Goal: Transaction & Acquisition: Purchase product/service

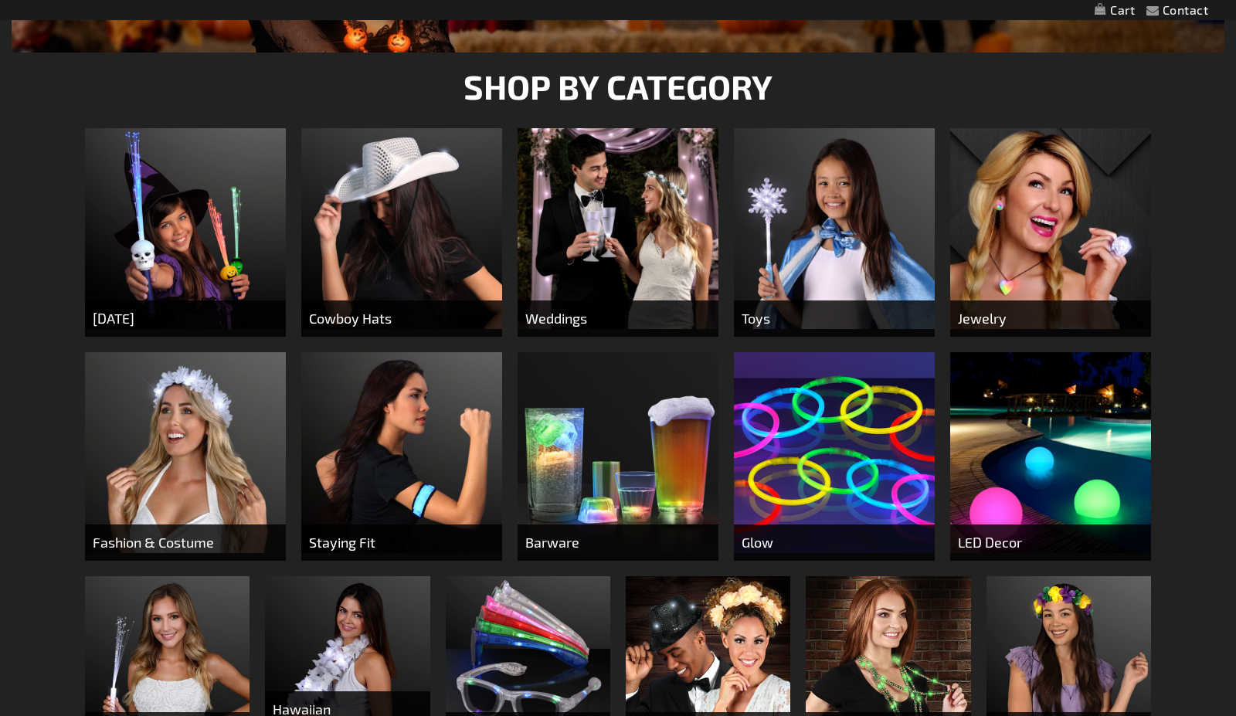
click at [407, 224] on img at bounding box center [401, 228] width 201 height 201
click at [398, 251] on img at bounding box center [401, 228] width 201 height 201
click at [380, 317] on span "Cowboy Hats" at bounding box center [401, 318] width 201 height 36
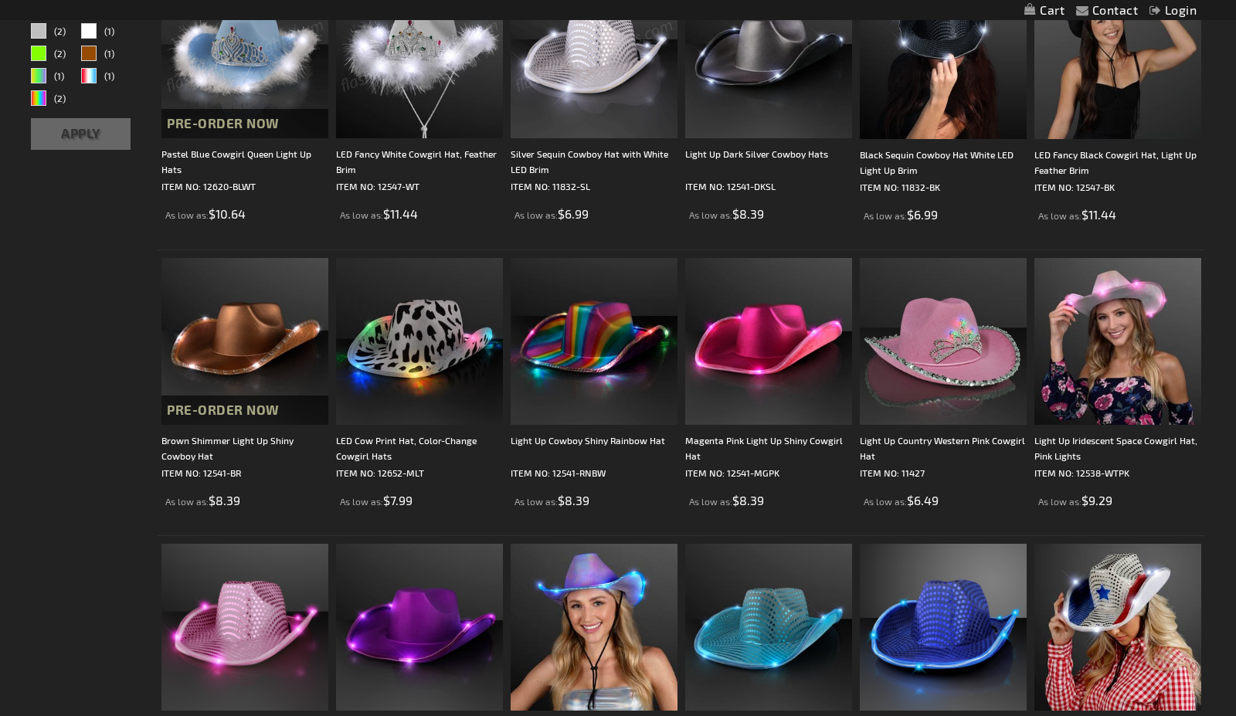
scroll to position [386, 0]
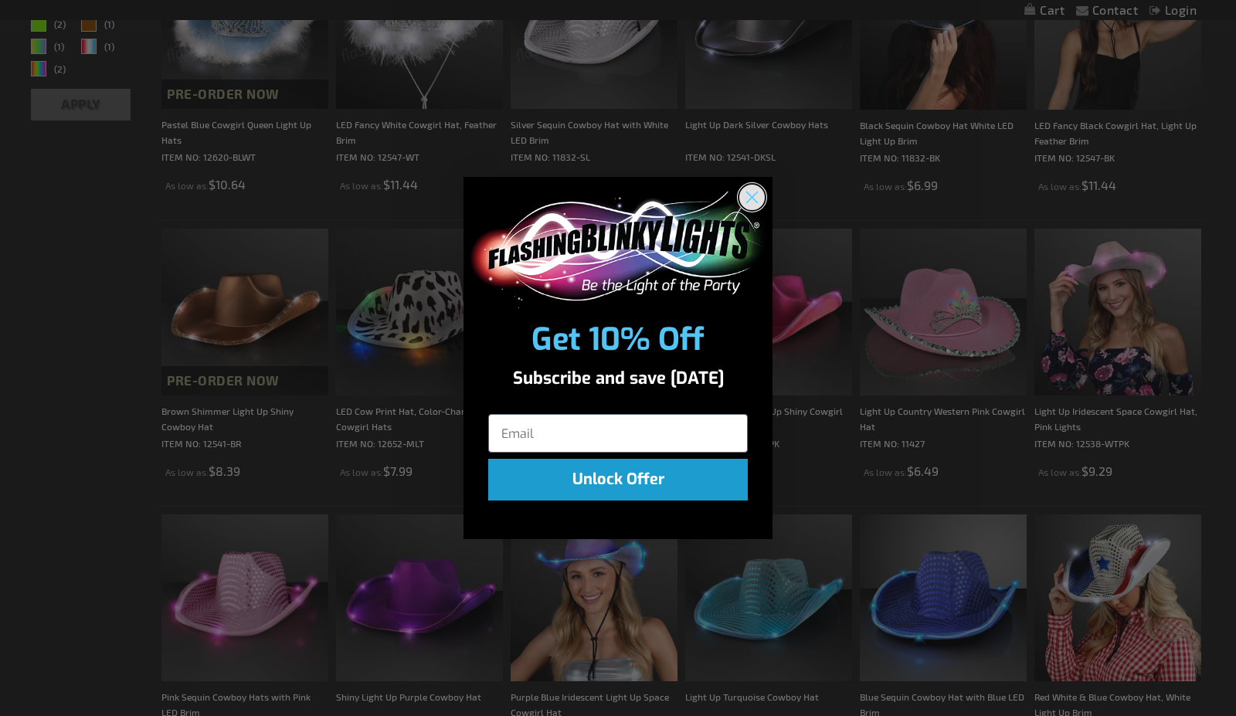
click at [760, 194] on circle "Close dialog" at bounding box center [751, 197] width 25 height 25
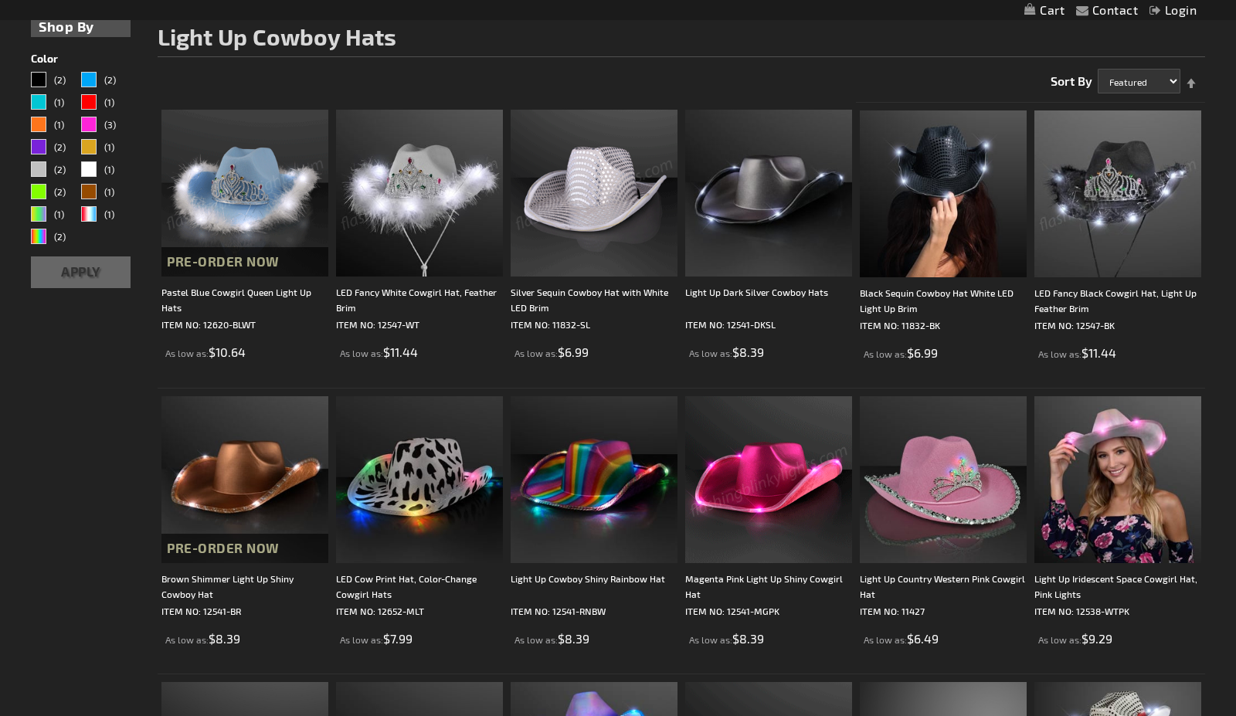
scroll to position [175, 0]
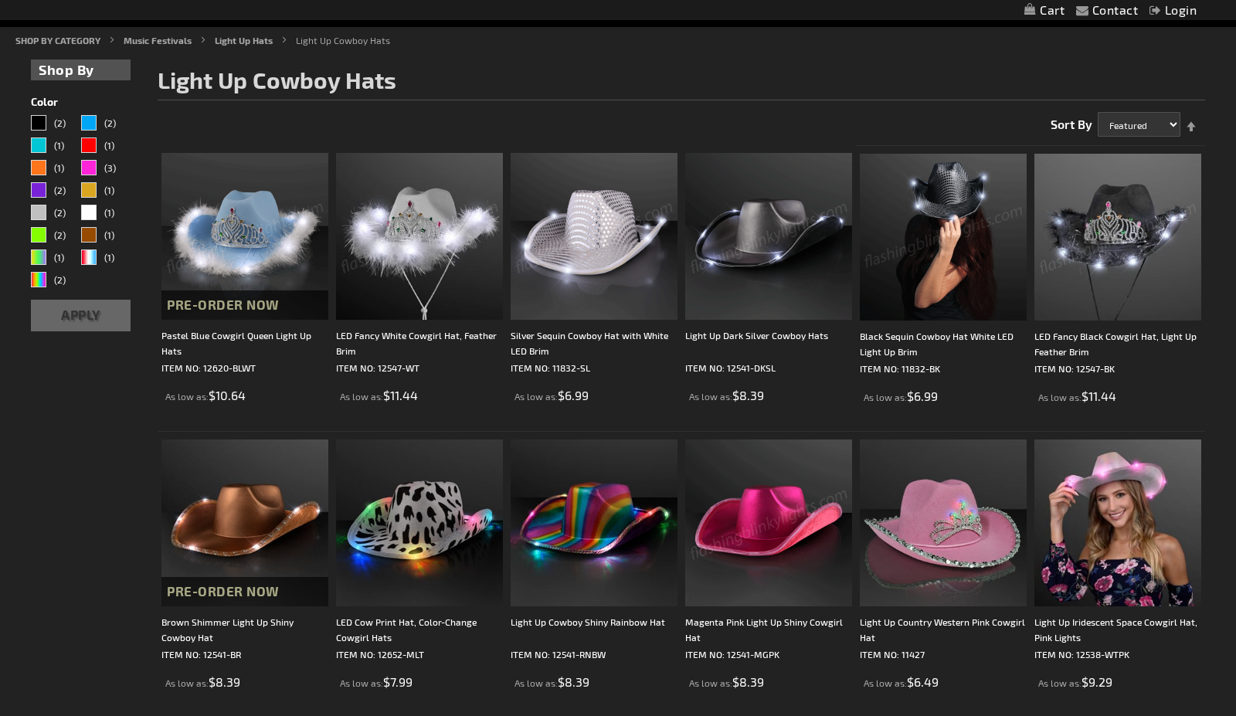
click at [565, 270] on img at bounding box center [594, 236] width 167 height 167
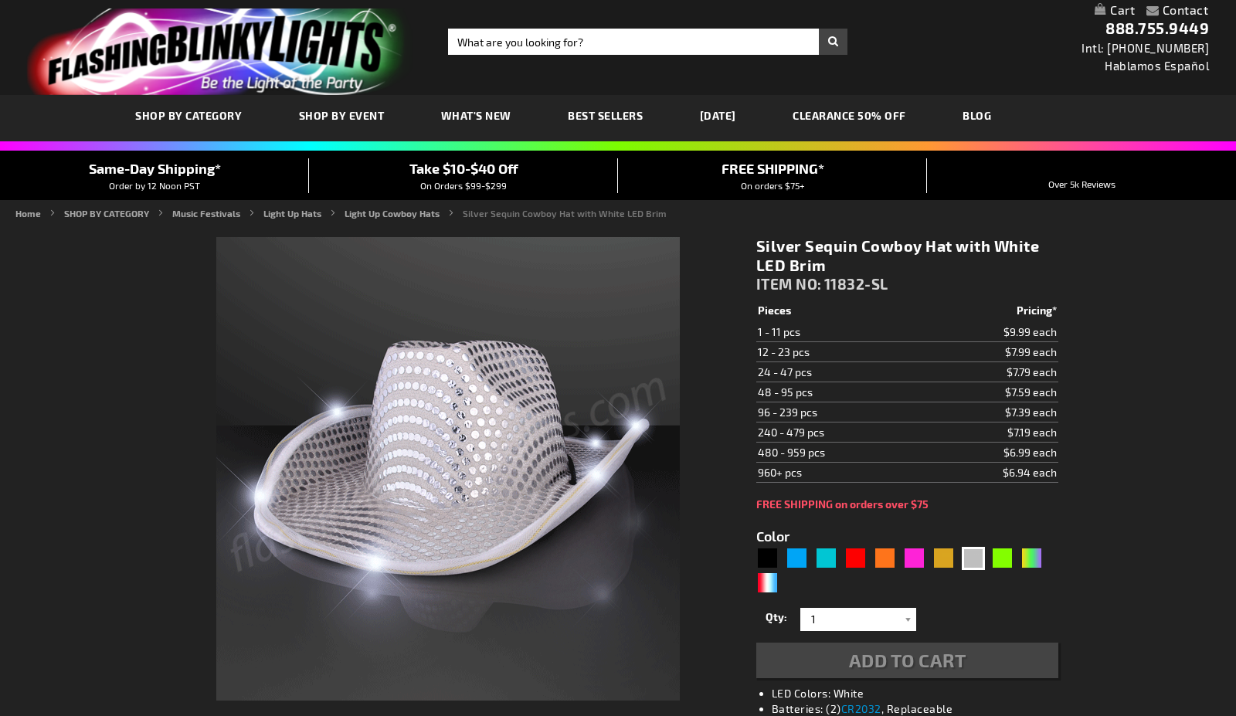
type input "5644"
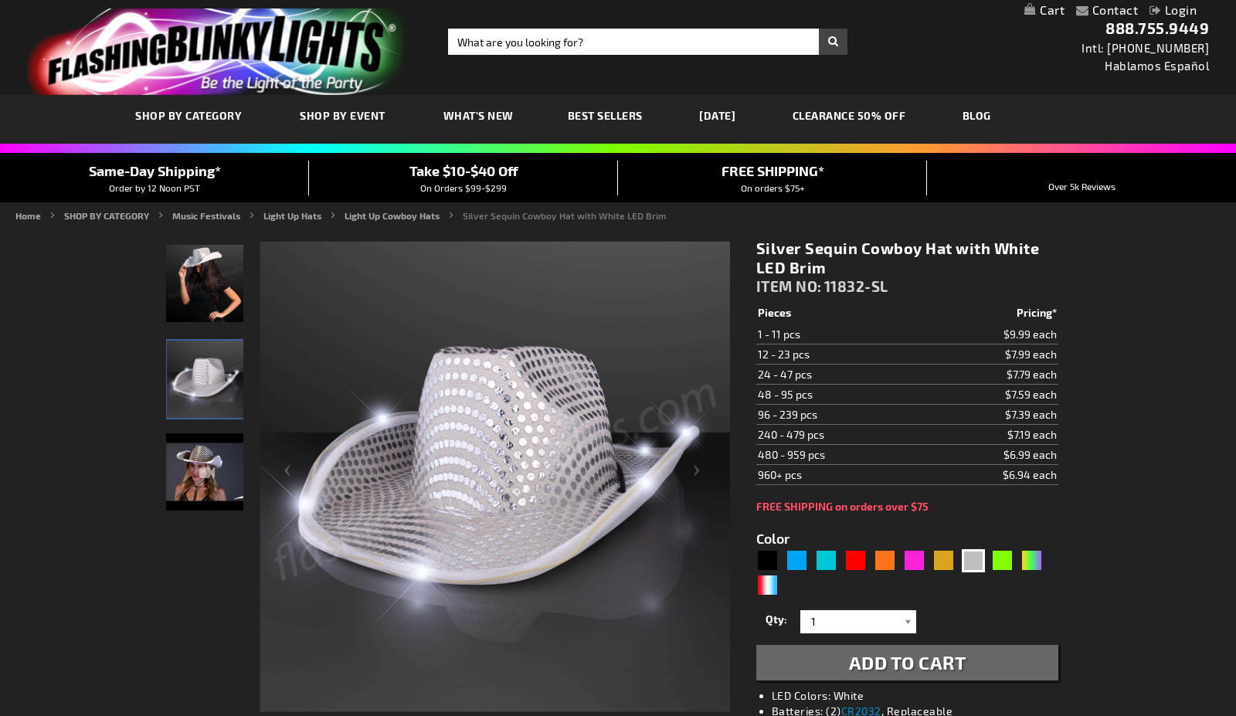
click at [908, 621] on div at bounding box center [908, 621] width 15 height 23
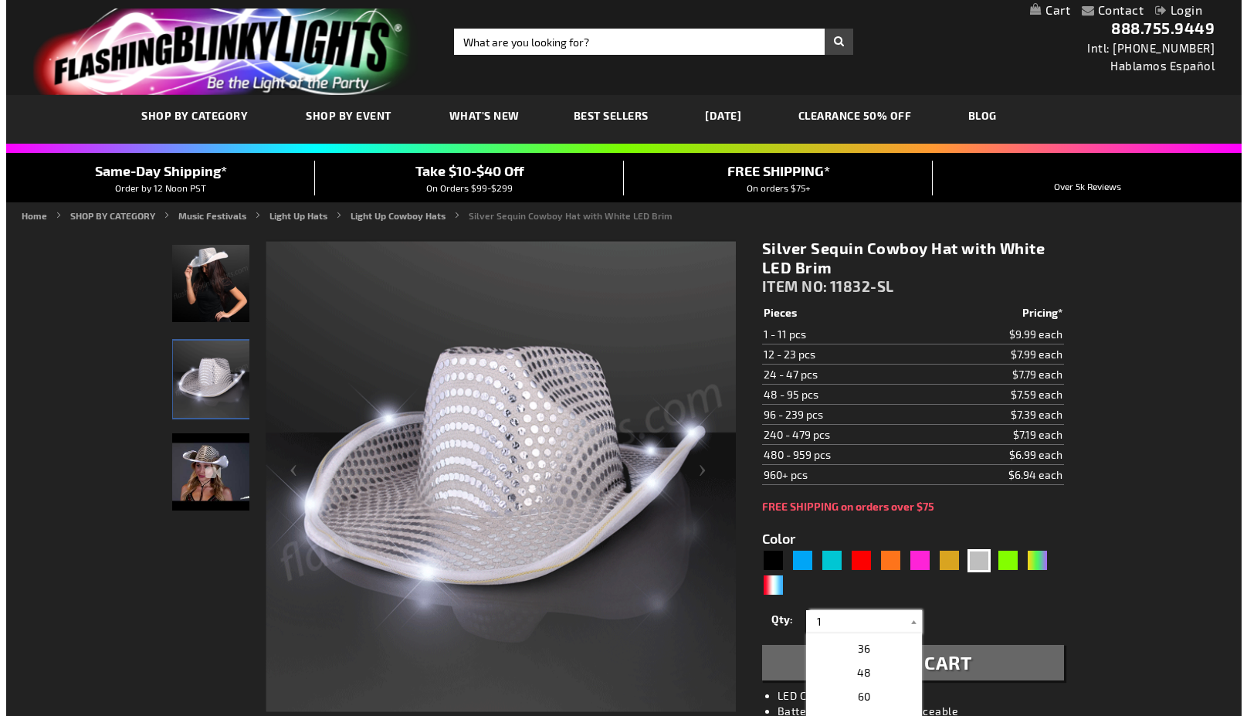
scroll to position [331, 0]
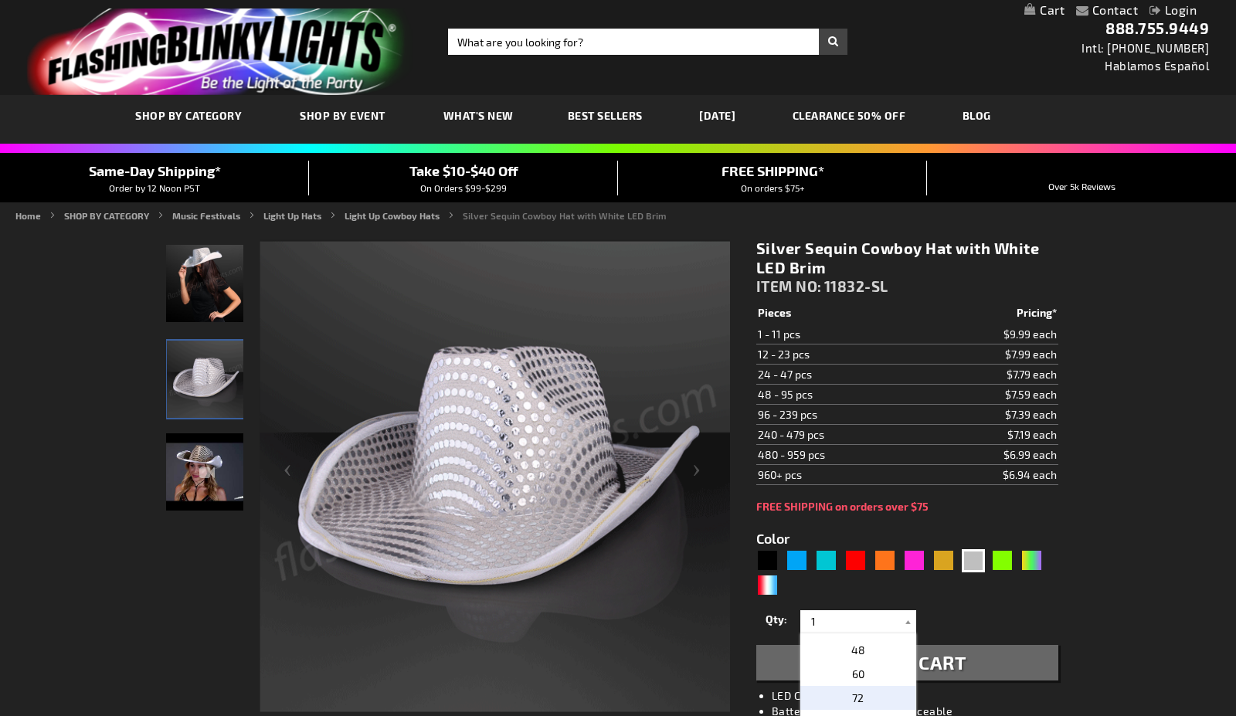
click at [863, 699] on p "72" at bounding box center [858, 698] width 116 height 24
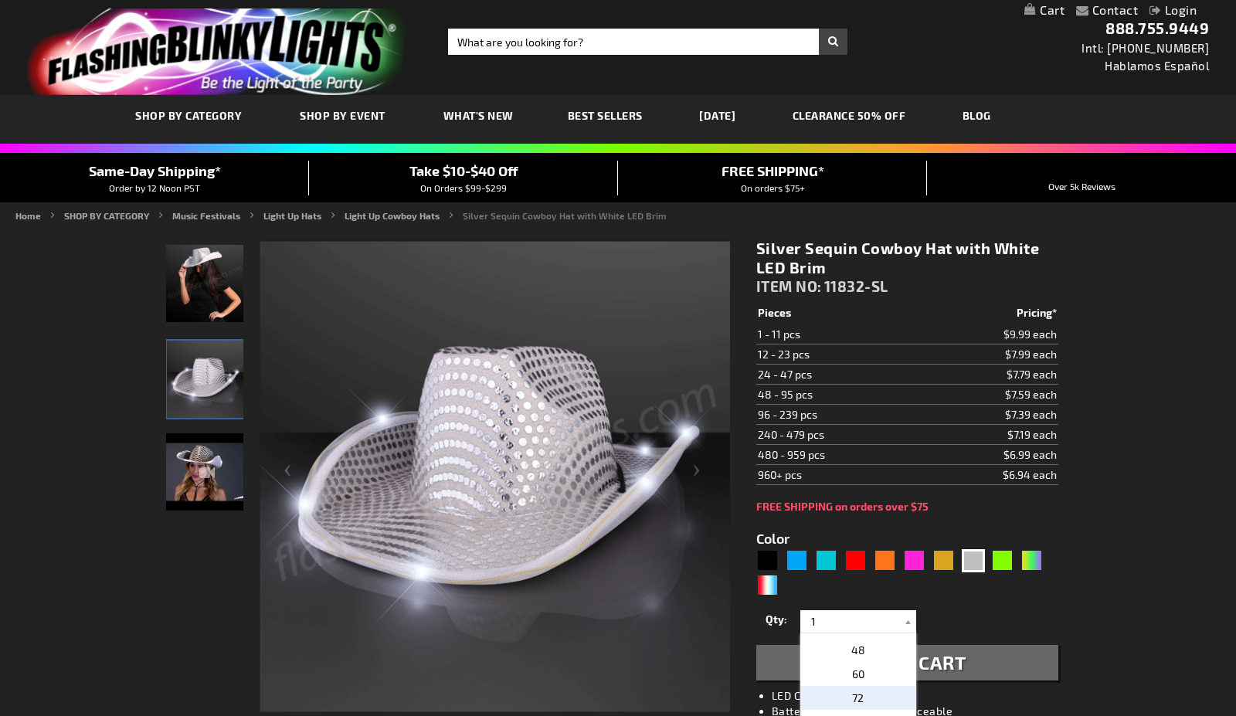
type input "72"
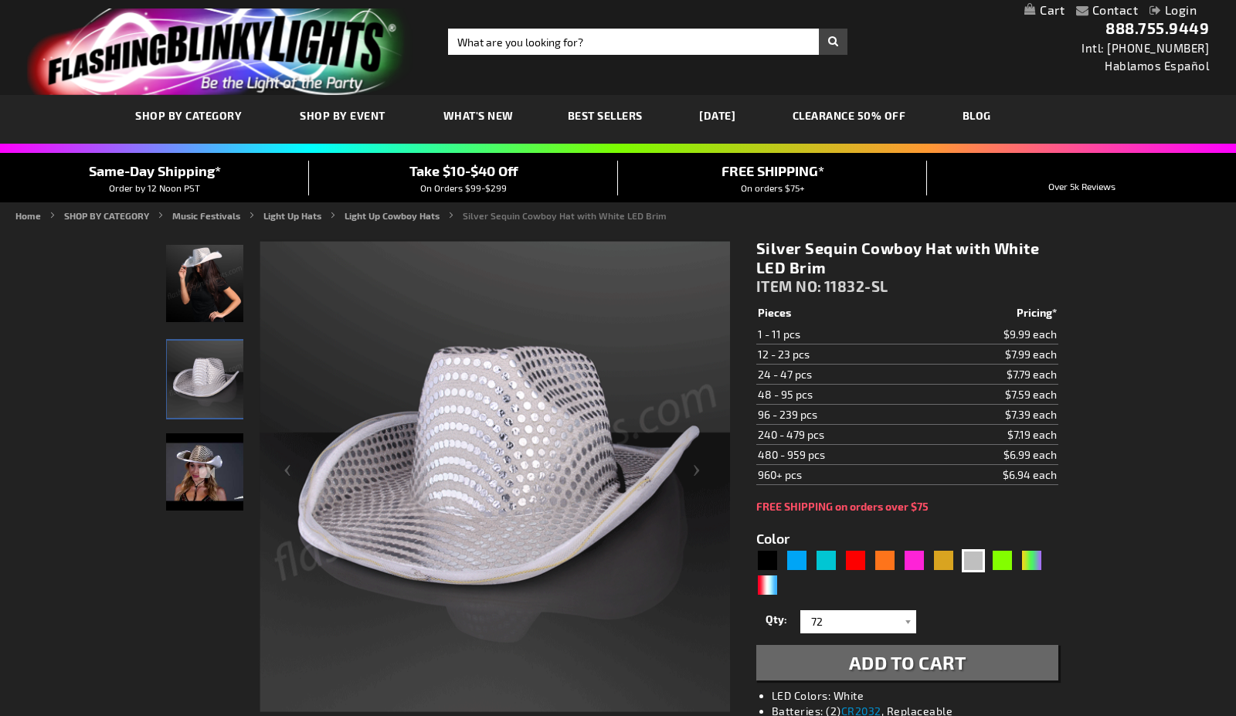
click at [995, 663] on button "Add to Cart" at bounding box center [907, 663] width 302 height 36
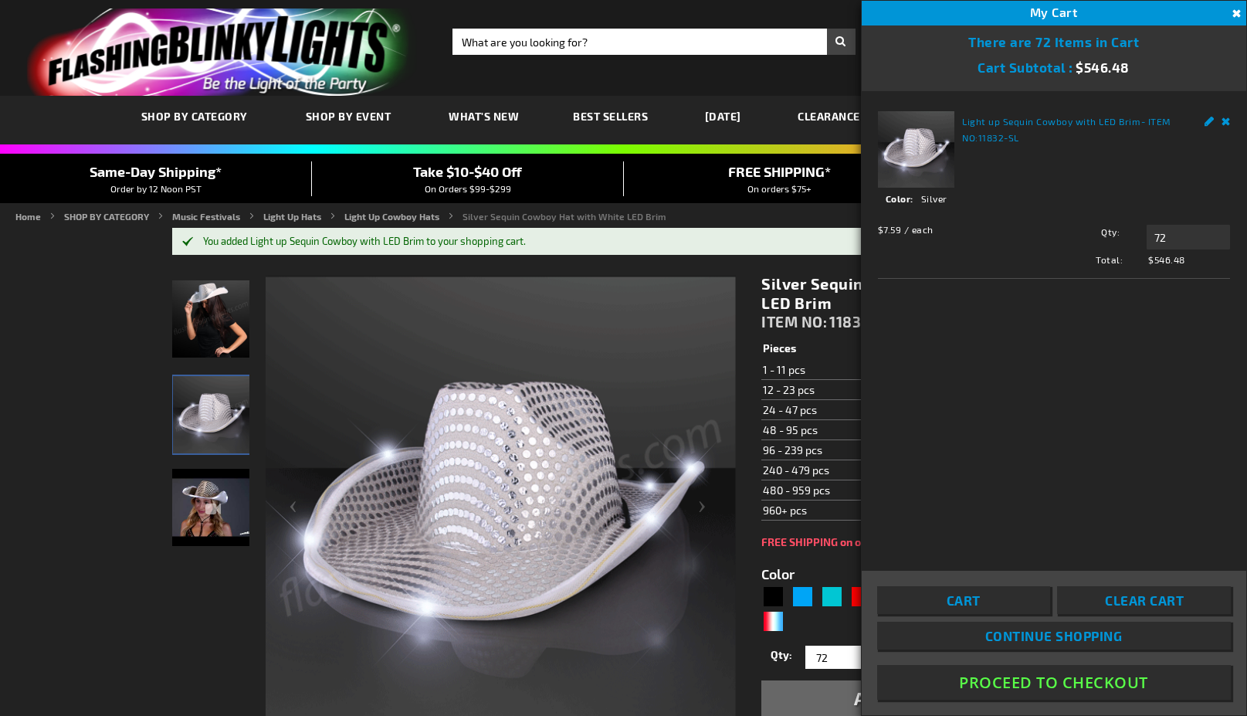
click at [1008, 626] on link "Continue Shopping" at bounding box center [1054, 636] width 354 height 28
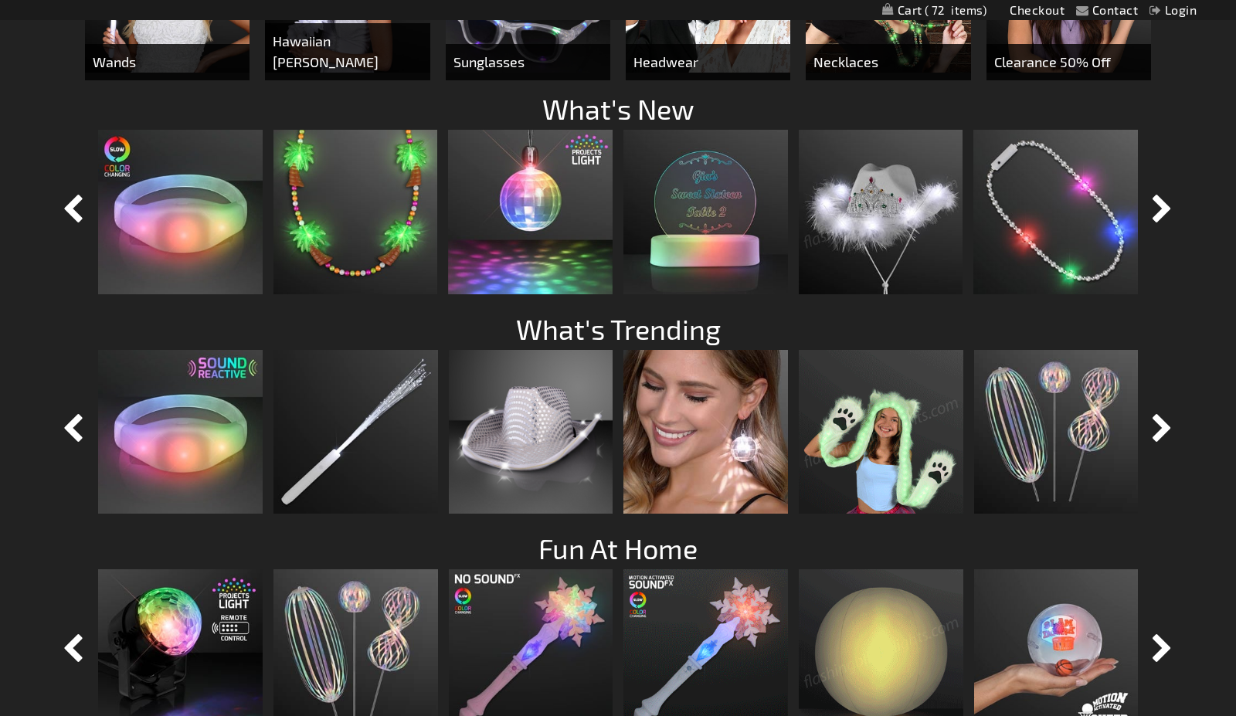
scroll to position [1159, 0]
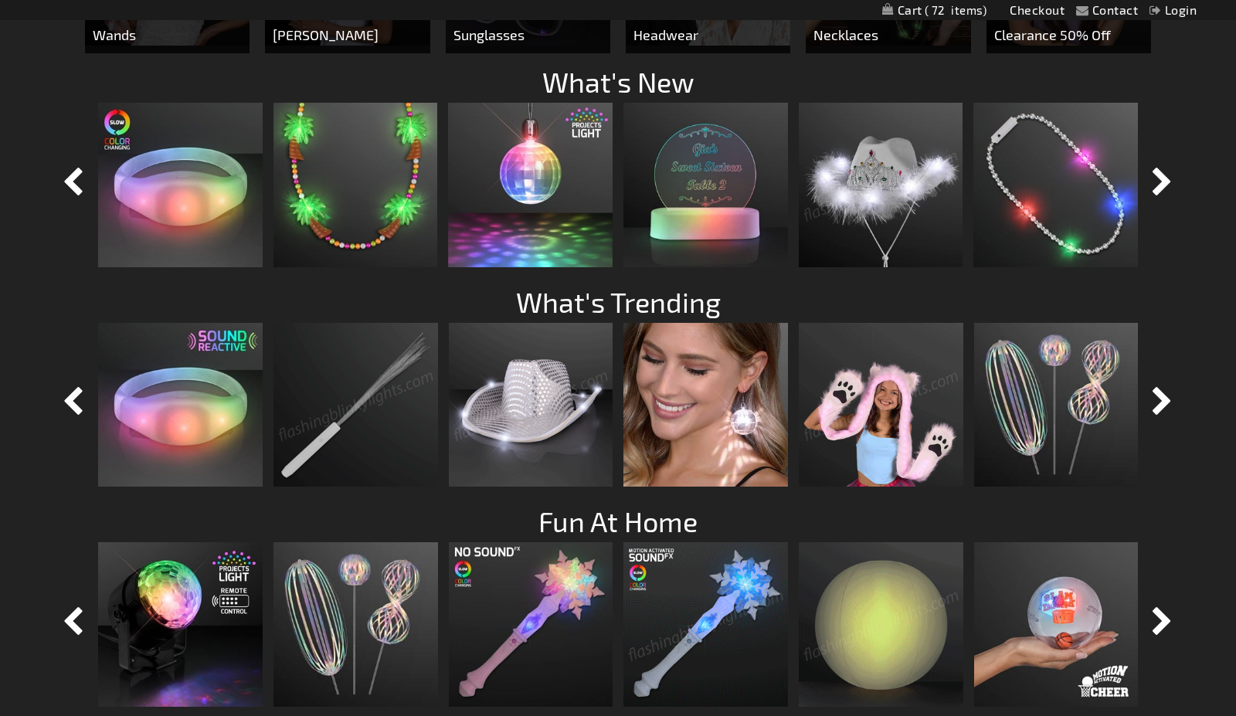
click at [358, 428] on img at bounding box center [355, 405] width 165 height 165
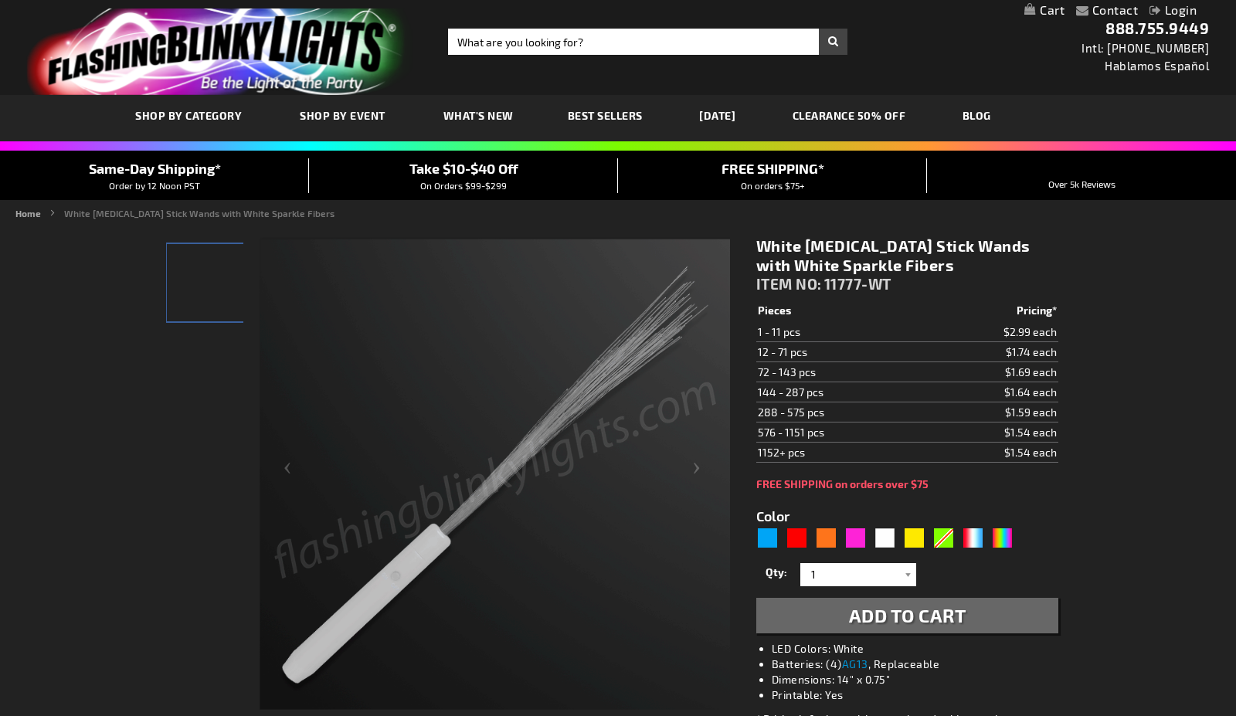
type input "5646"
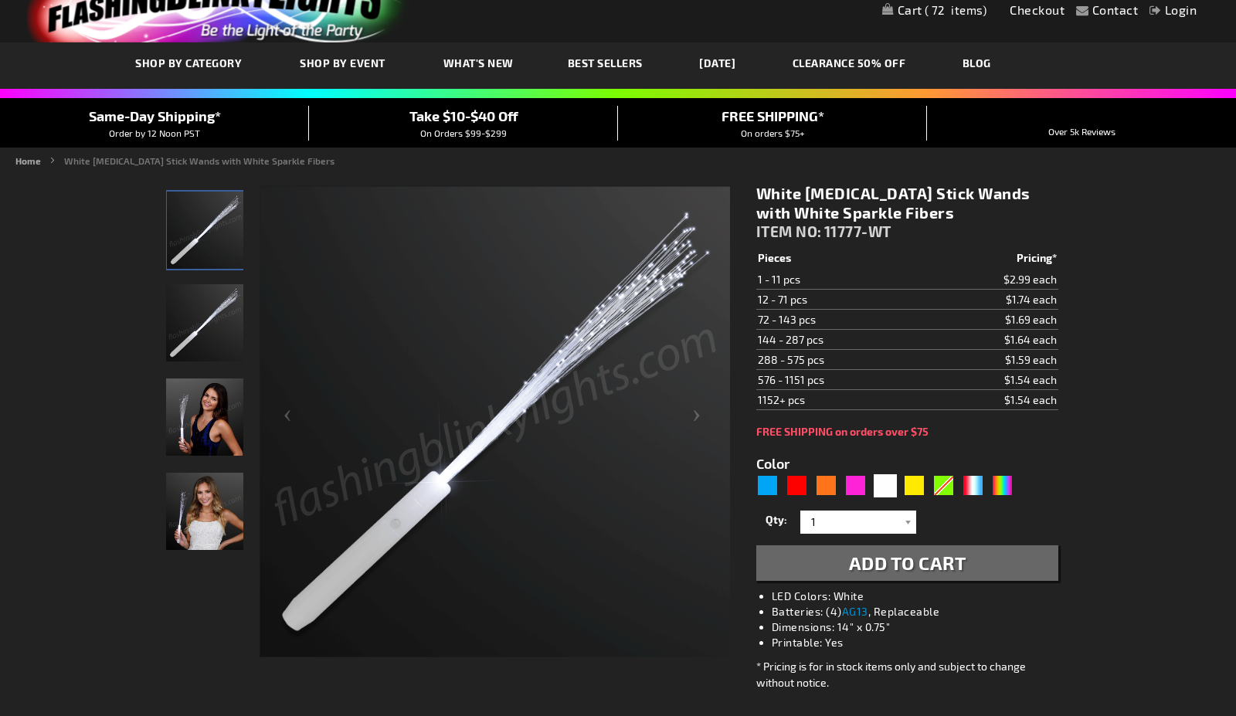
scroll to position [77, 0]
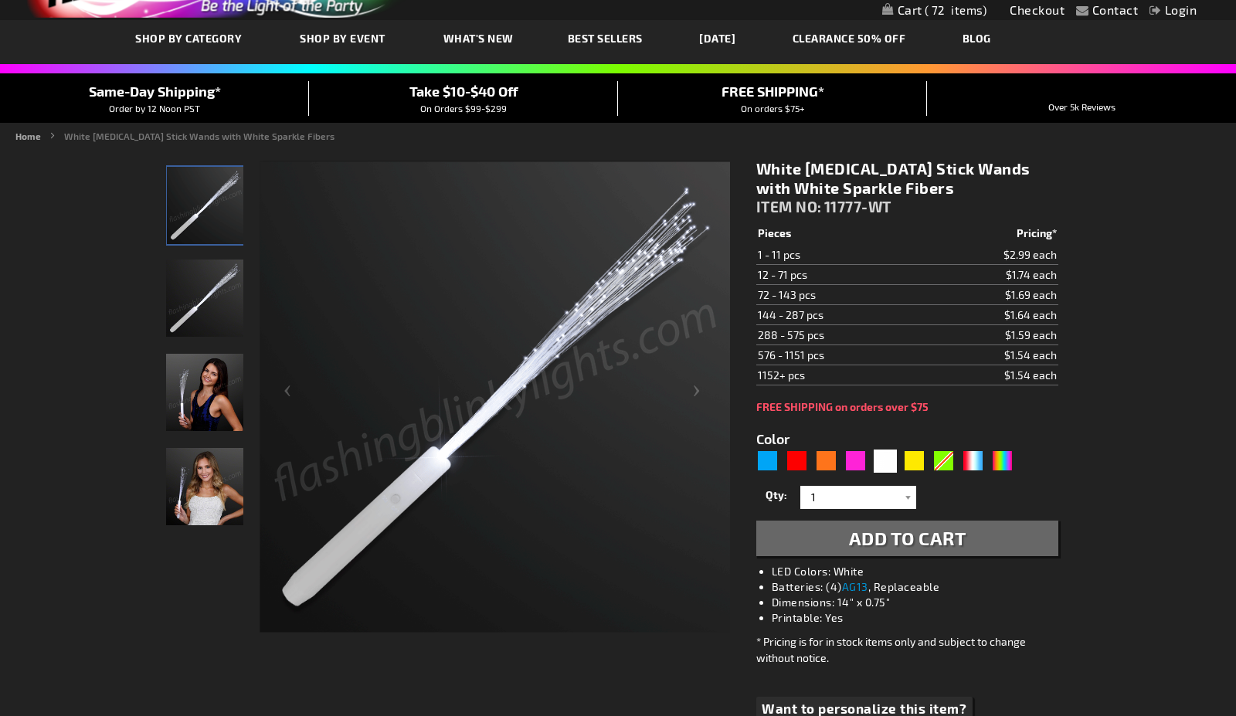
click at [623, 40] on span "Best Sellers" at bounding box center [605, 38] width 75 height 13
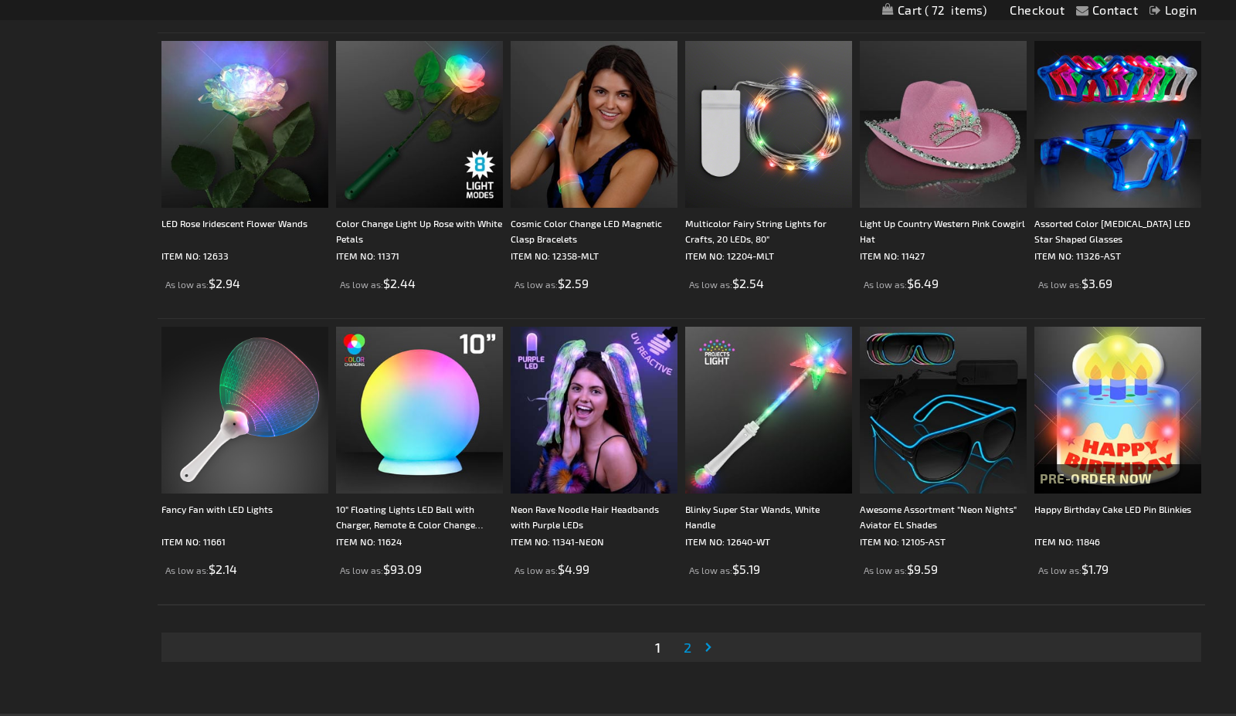
scroll to position [2760, 0]
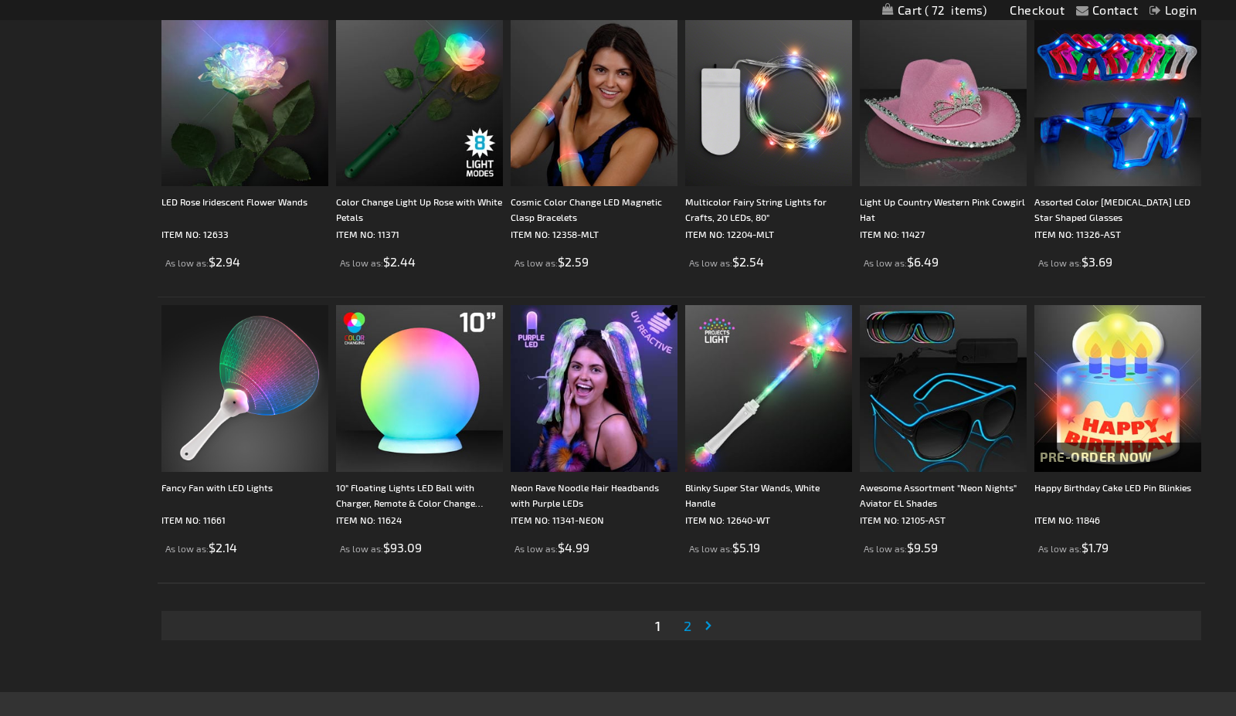
click at [687, 626] on span "2" at bounding box center [688, 625] width 8 height 17
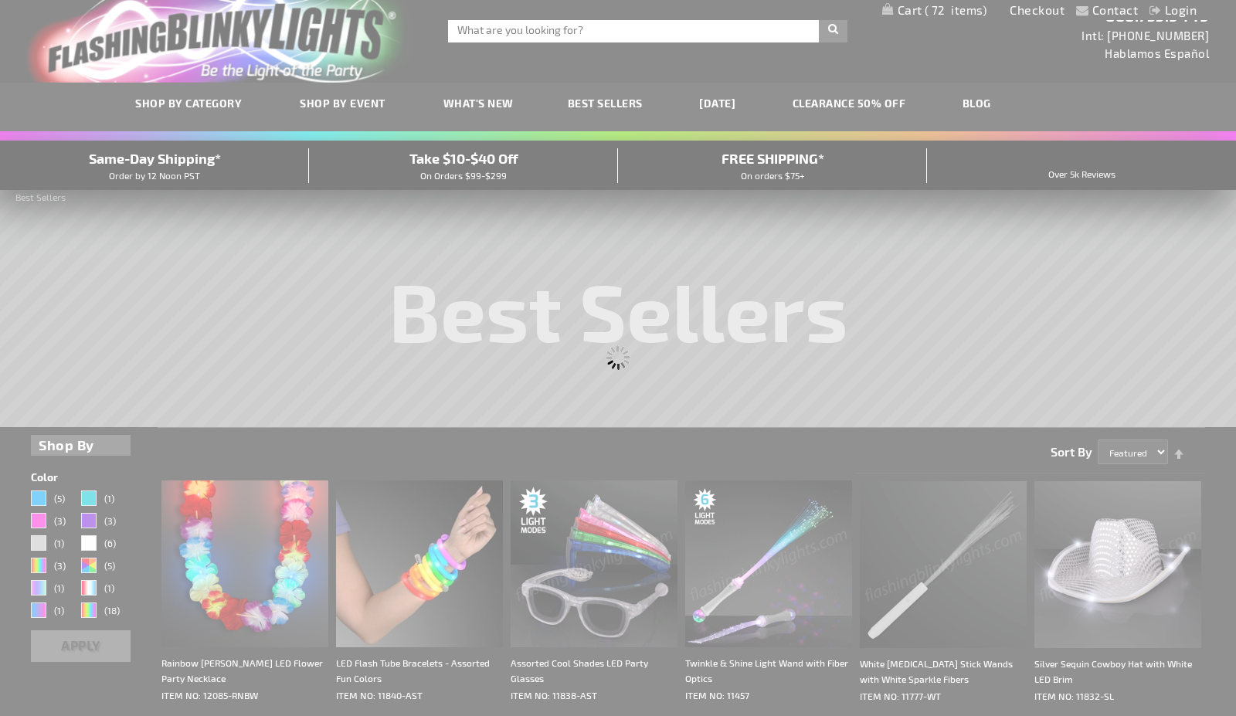
scroll to position [0, 0]
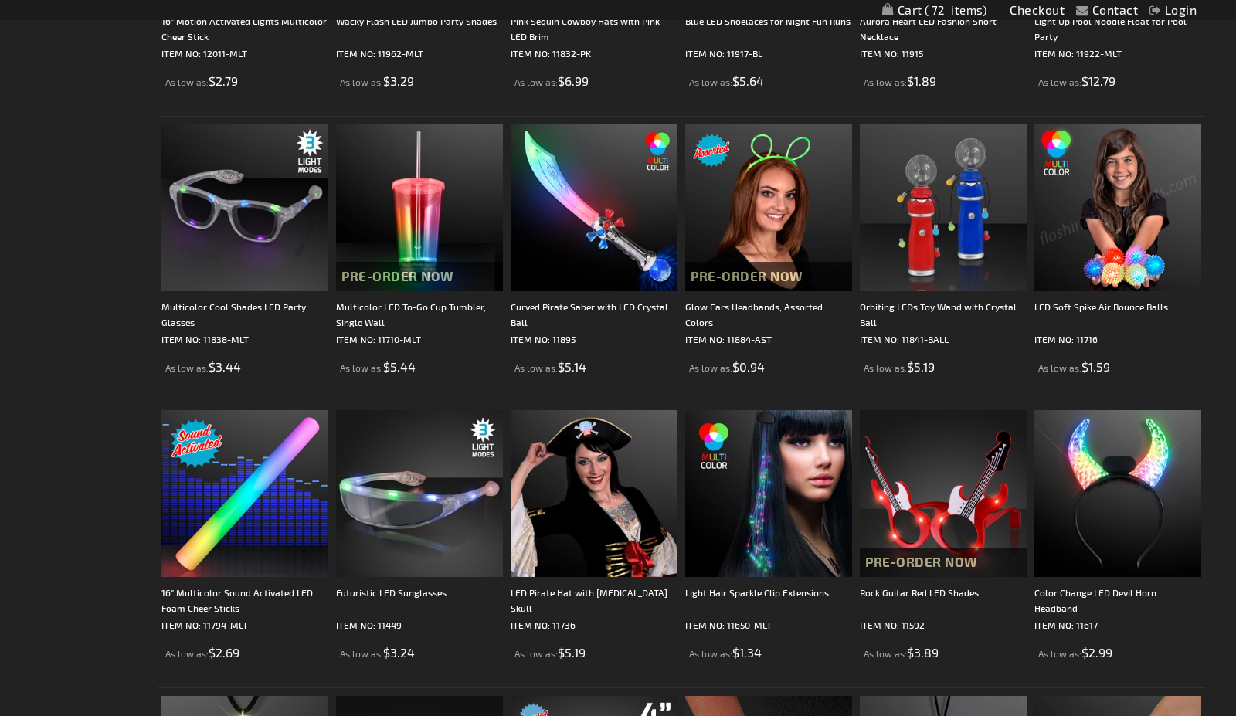
scroll to position [1807, 0]
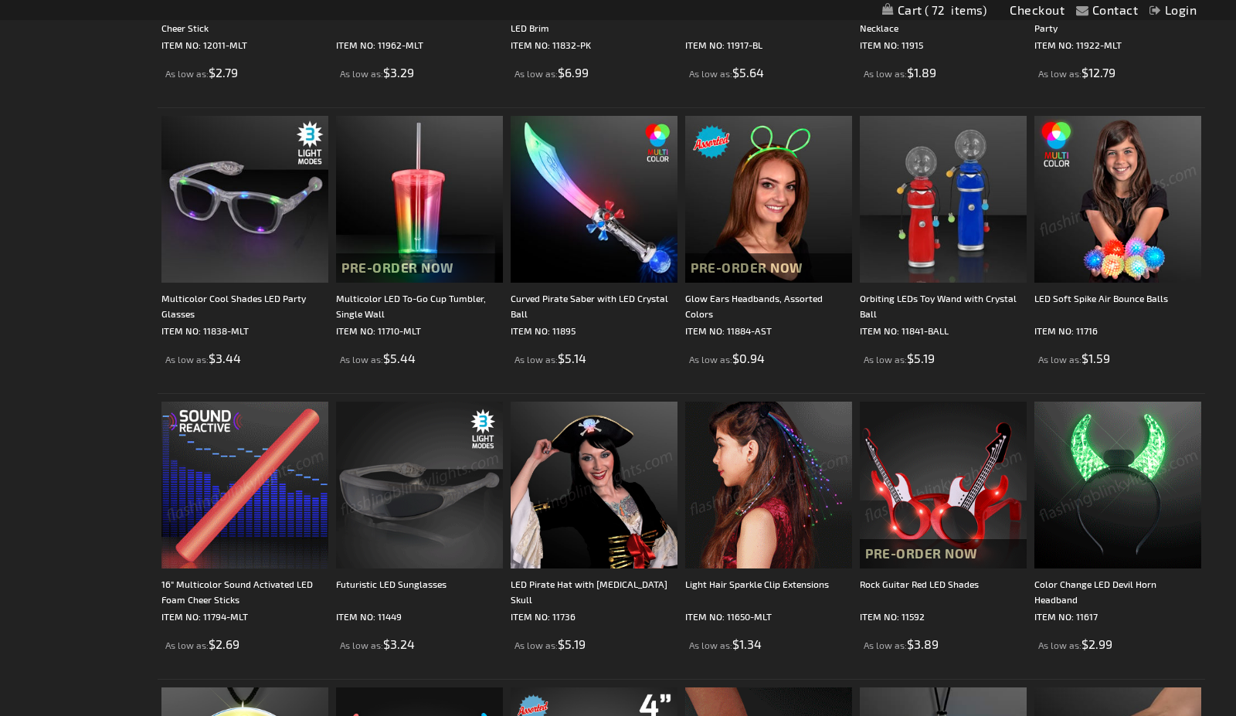
click at [246, 520] on img at bounding box center [244, 485] width 167 height 167
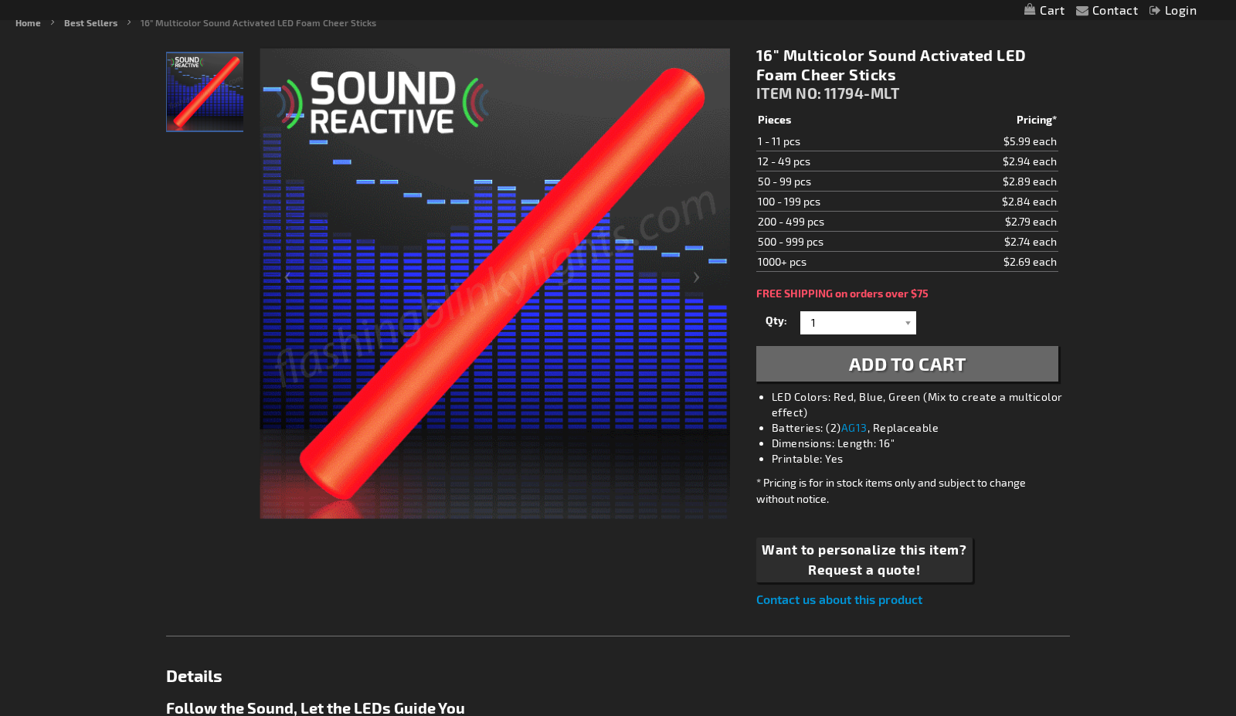
scroll to position [201, 0]
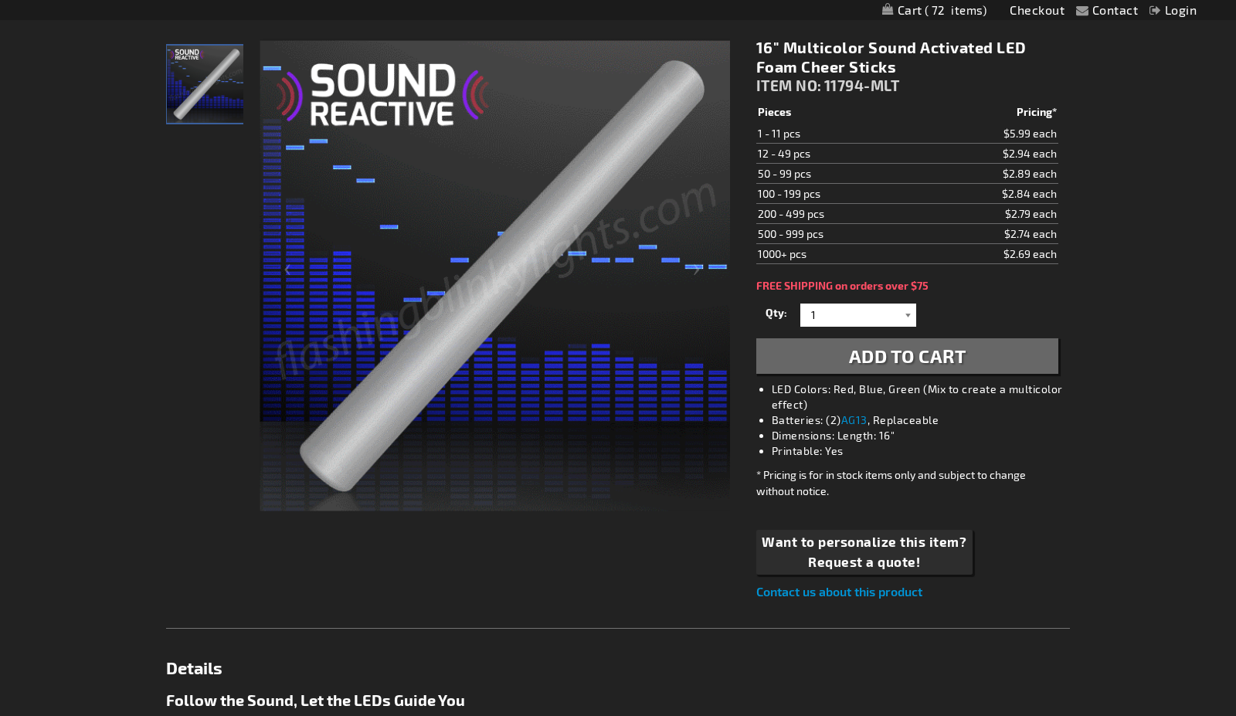
click at [908, 317] on div at bounding box center [908, 315] width 15 height 23
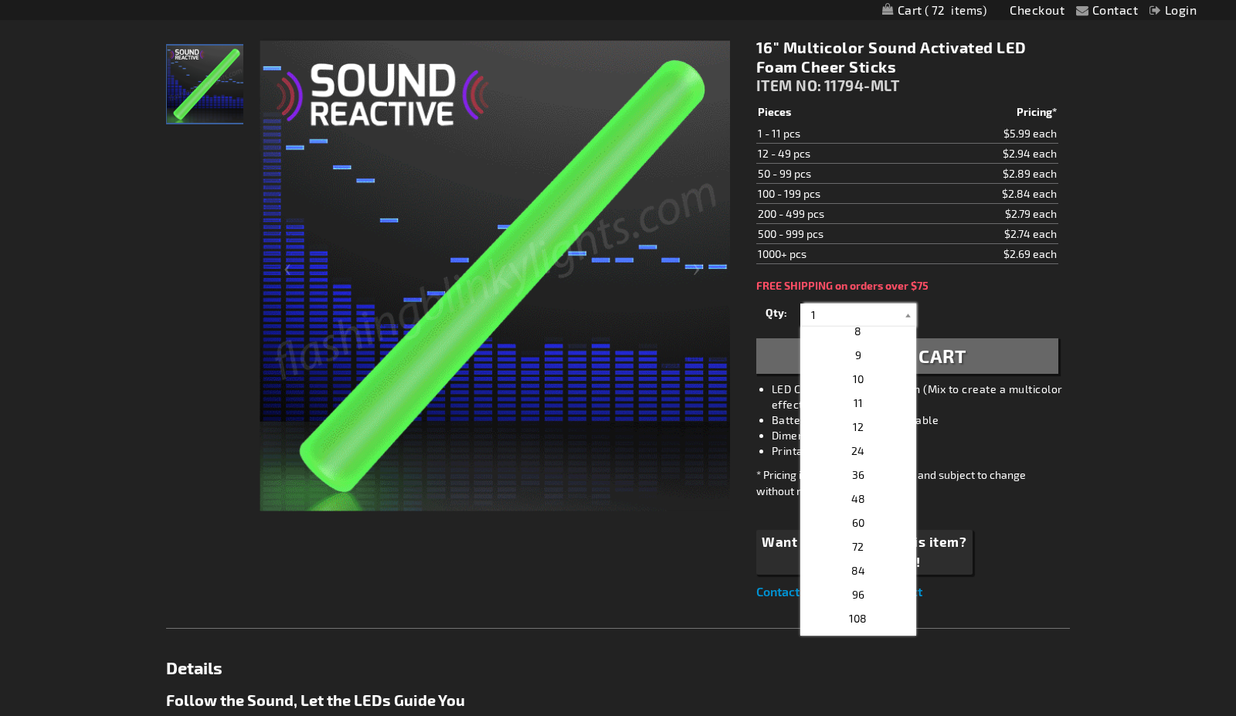
scroll to position [299, 0]
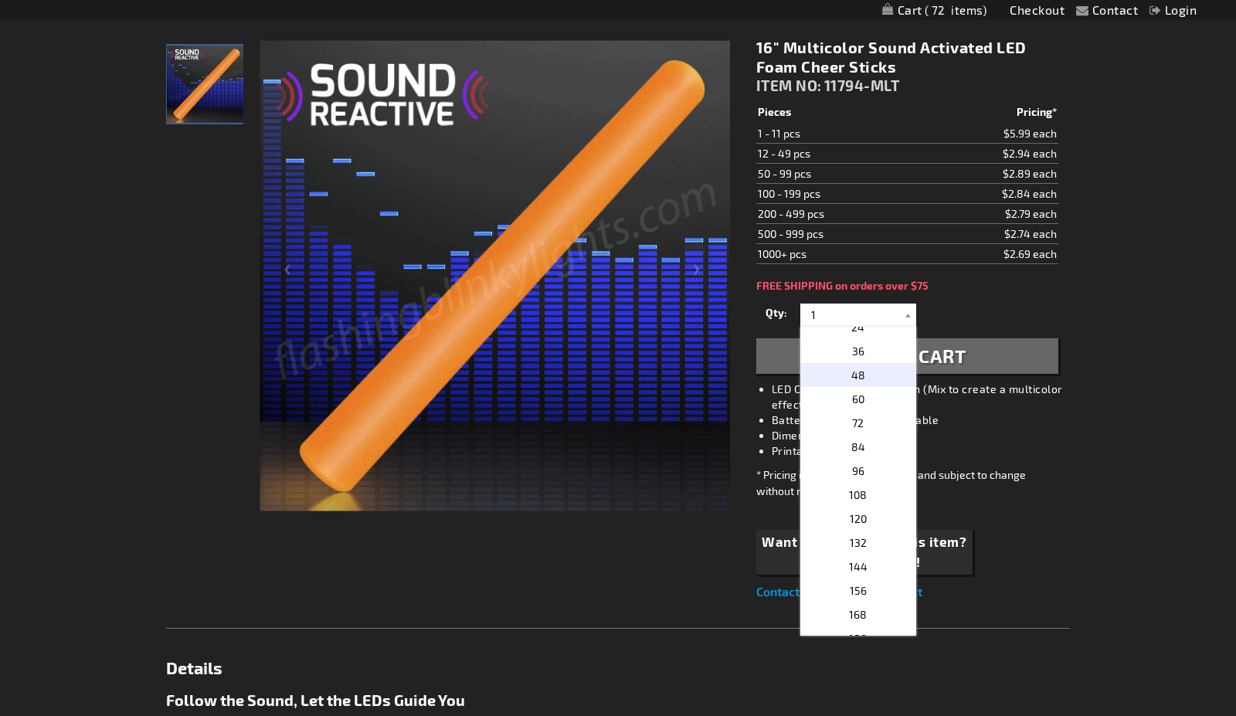
click at [857, 373] on span "48" at bounding box center [858, 374] width 14 height 13
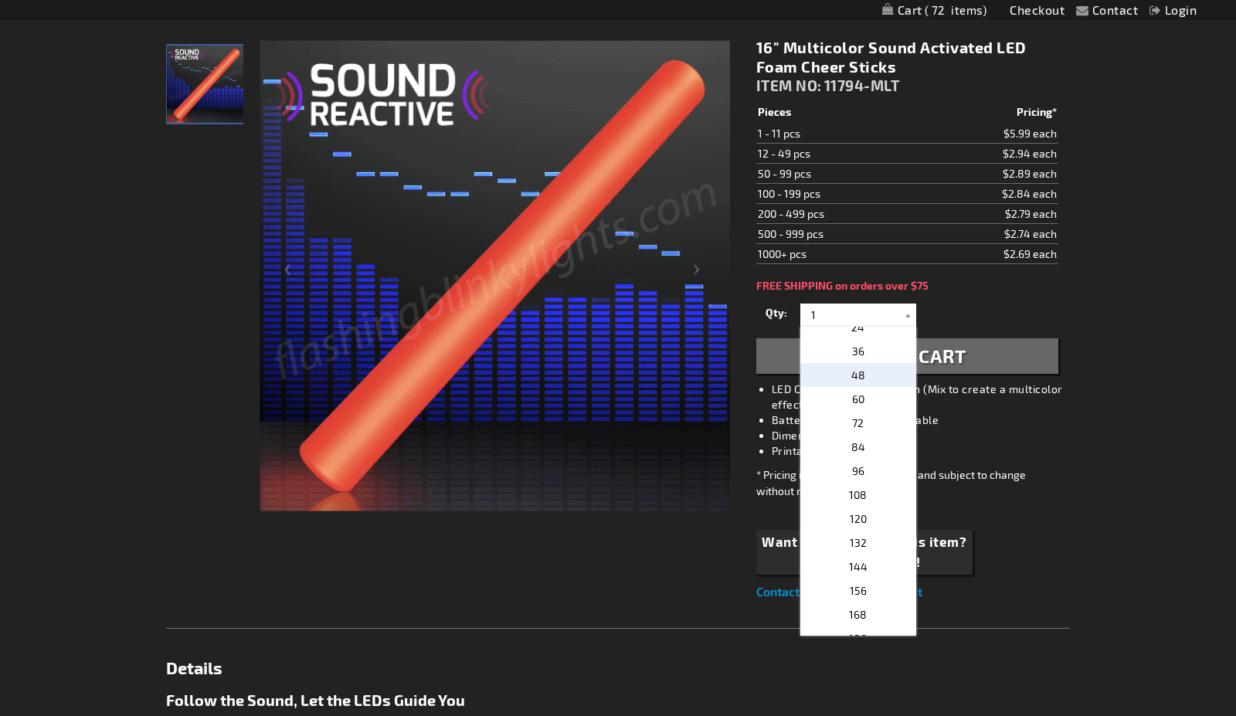
type input "48"
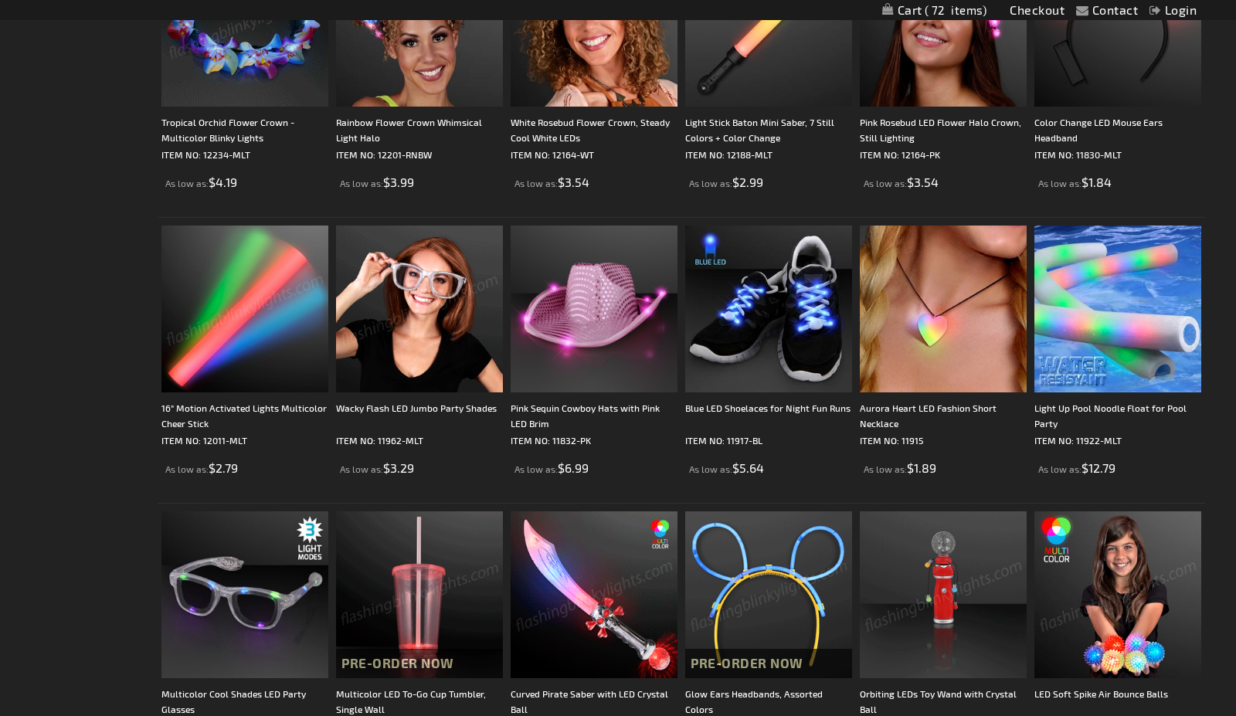
scroll to position [1498, 0]
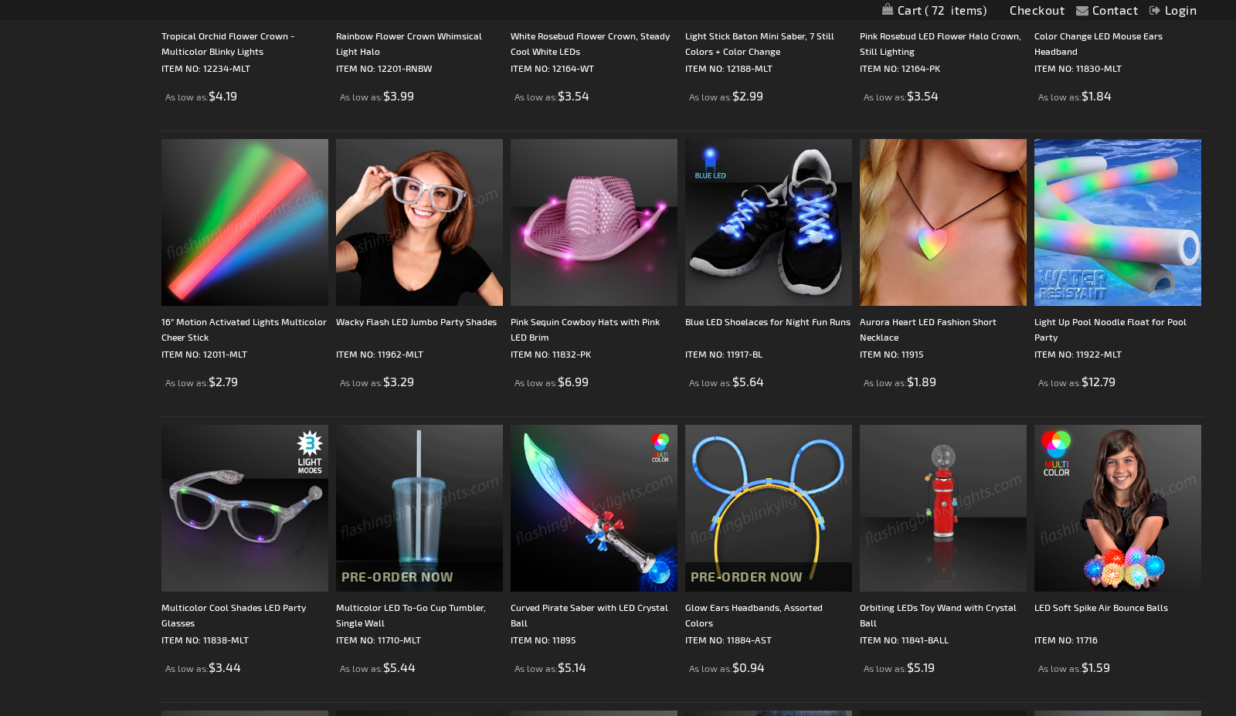
click at [256, 287] on img at bounding box center [244, 222] width 167 height 167
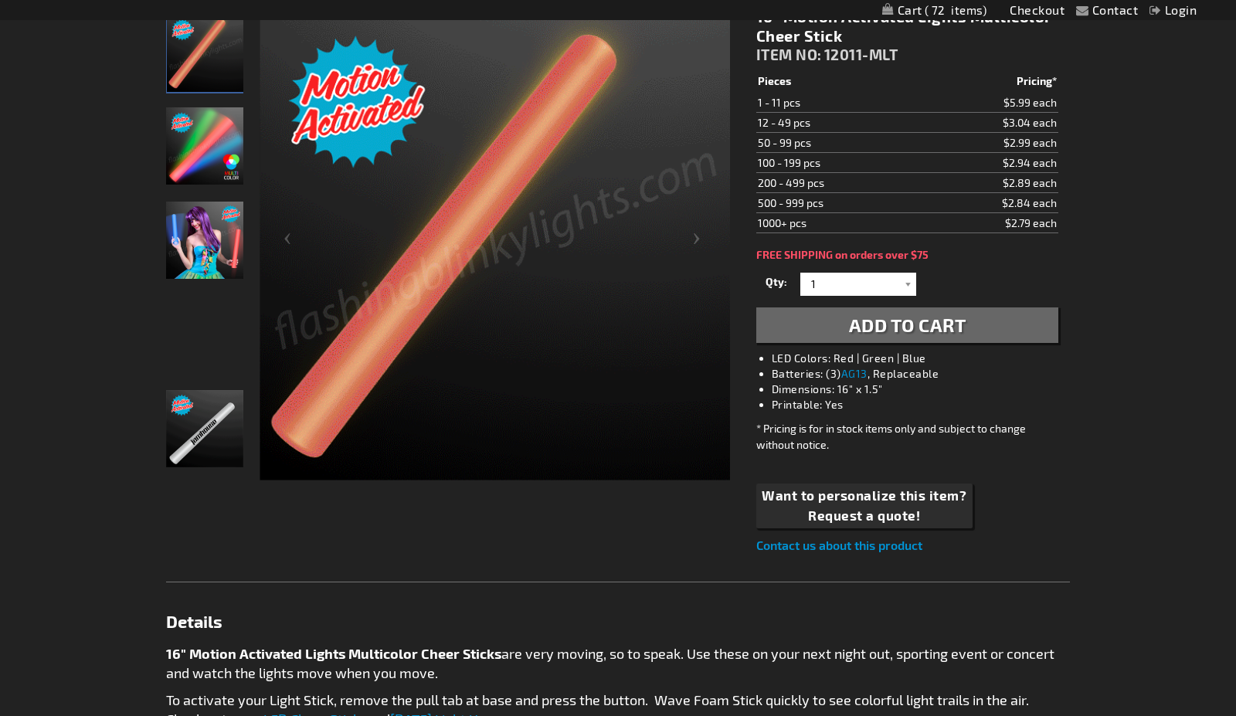
scroll to position [154, 0]
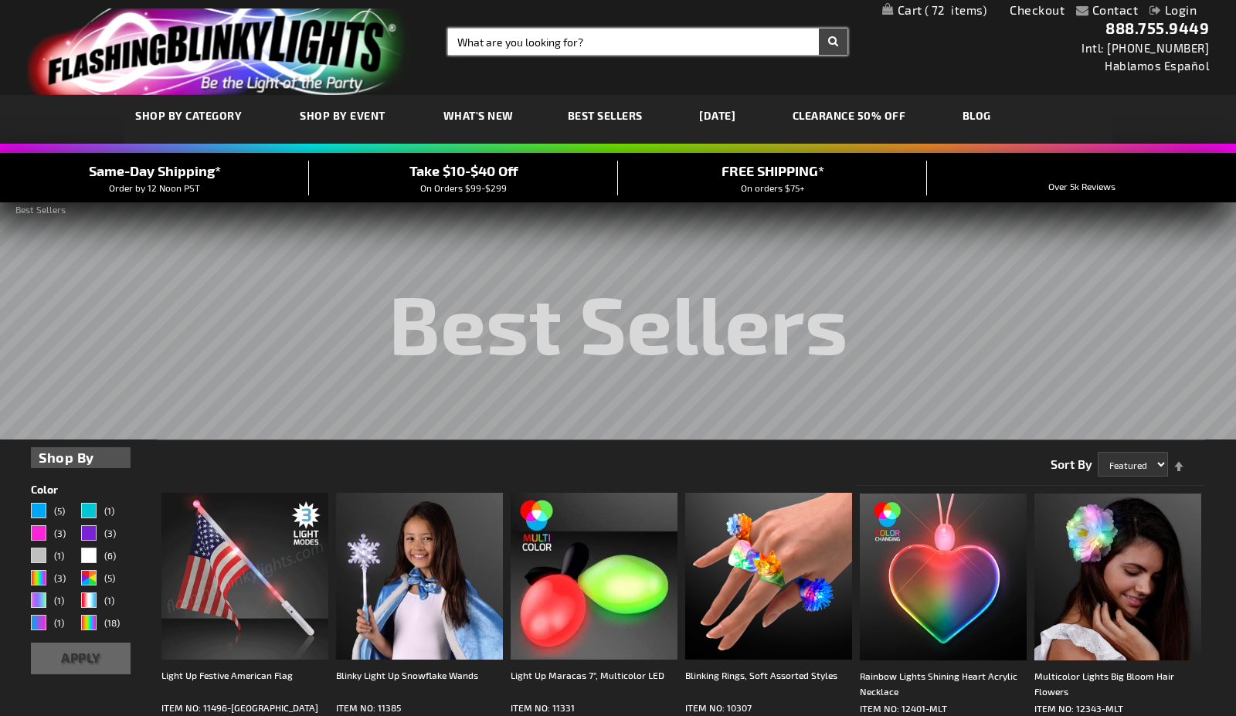
click at [464, 46] on input "Search" at bounding box center [647, 42] width 399 height 26
type input "foam stick"
click at [819, 29] on button "Search" at bounding box center [833, 42] width 29 height 26
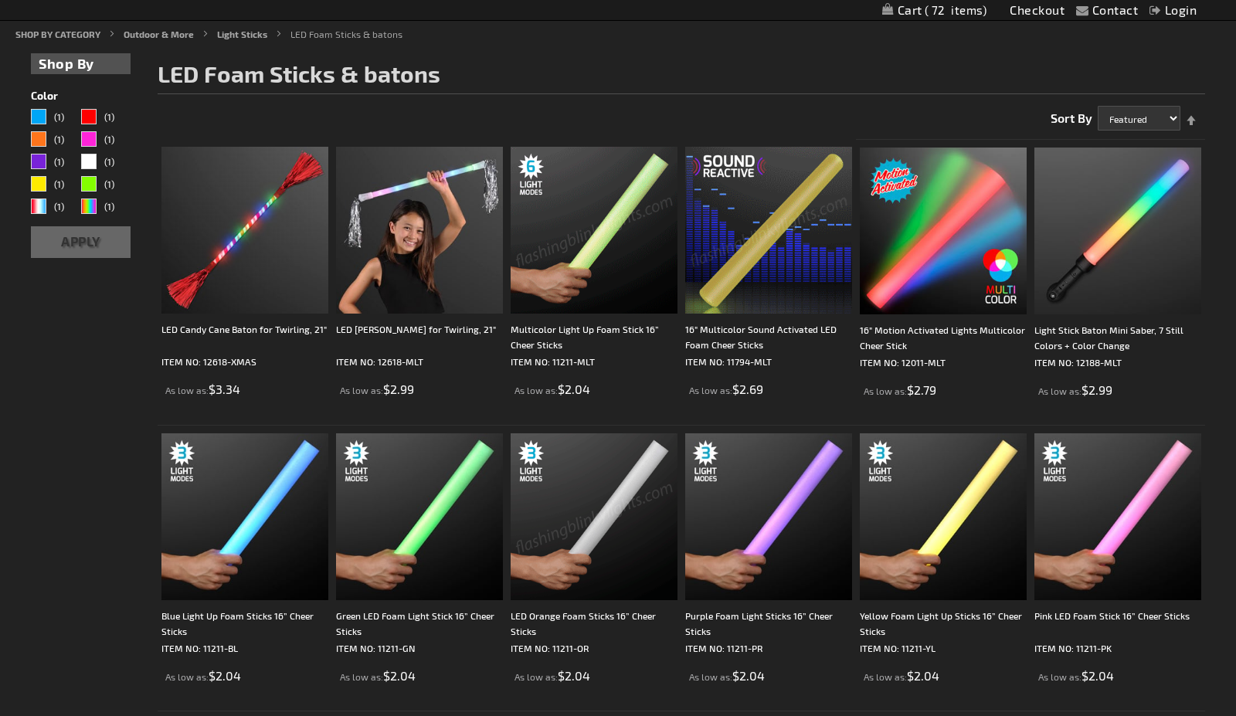
scroll to position [154, 0]
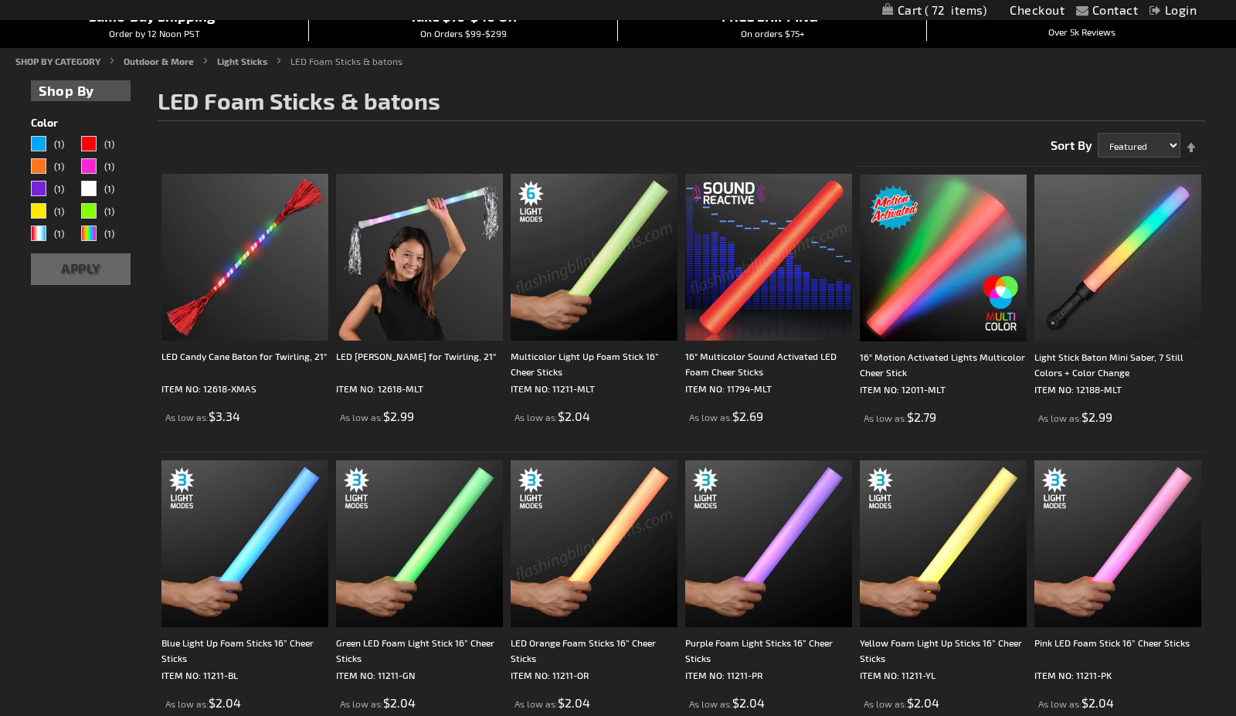
click at [632, 328] on img at bounding box center [594, 257] width 167 height 167
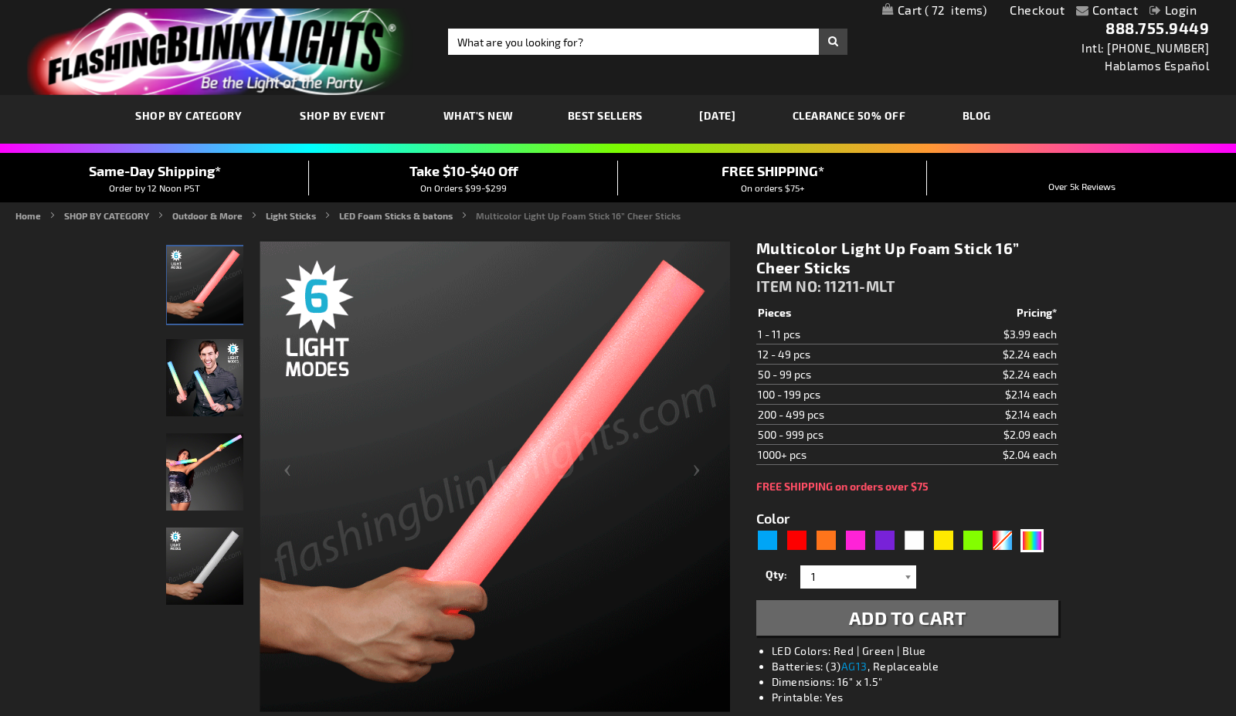
click at [909, 577] on div at bounding box center [908, 576] width 15 height 23
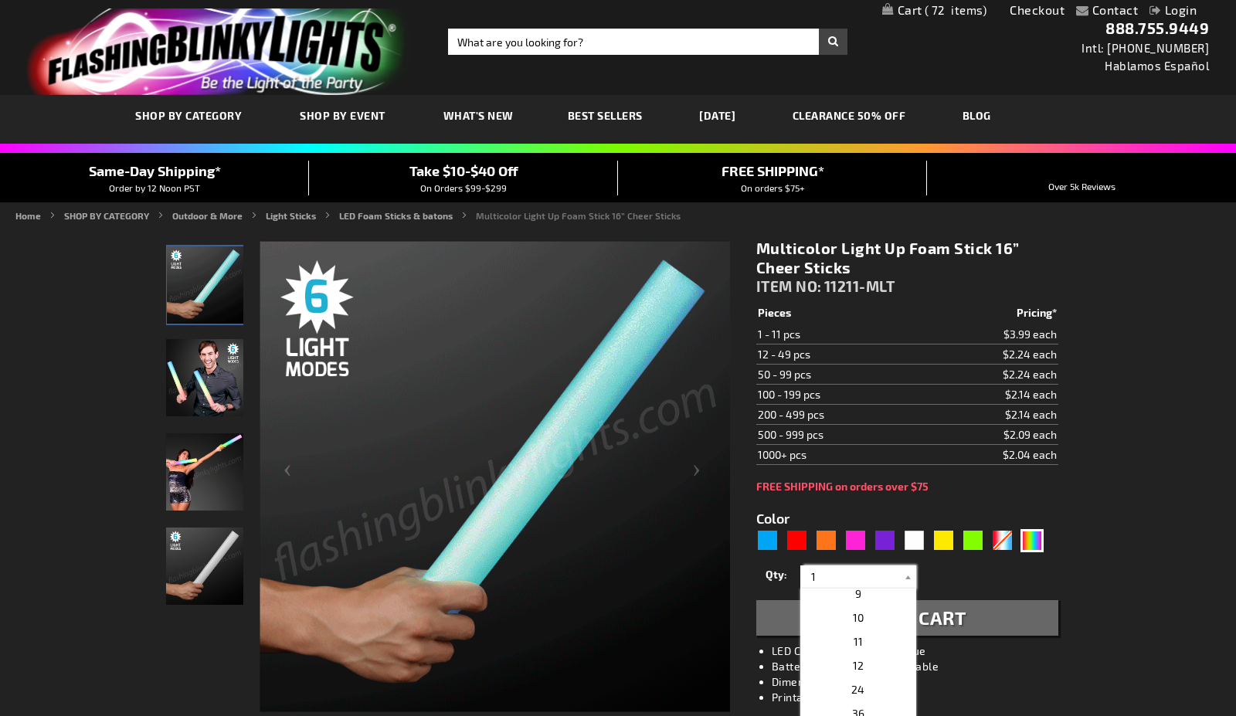
scroll to position [264, 0]
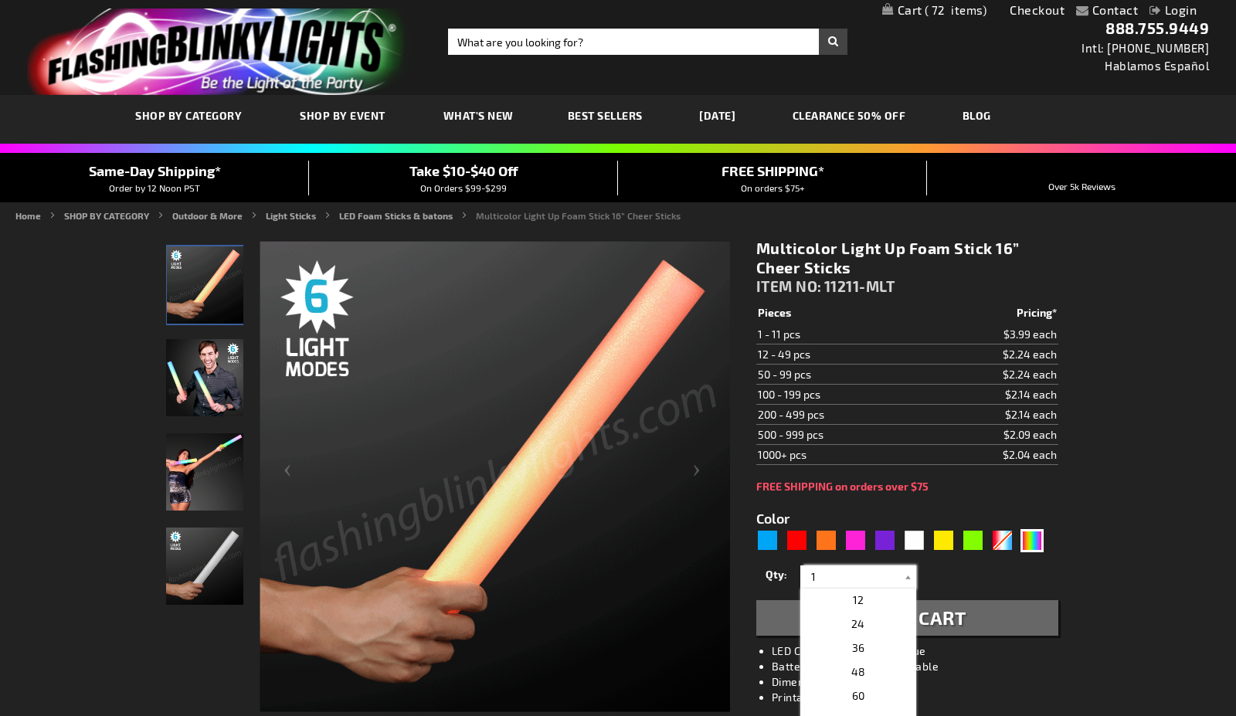
click at [826, 571] on input "1" at bounding box center [860, 576] width 112 height 23
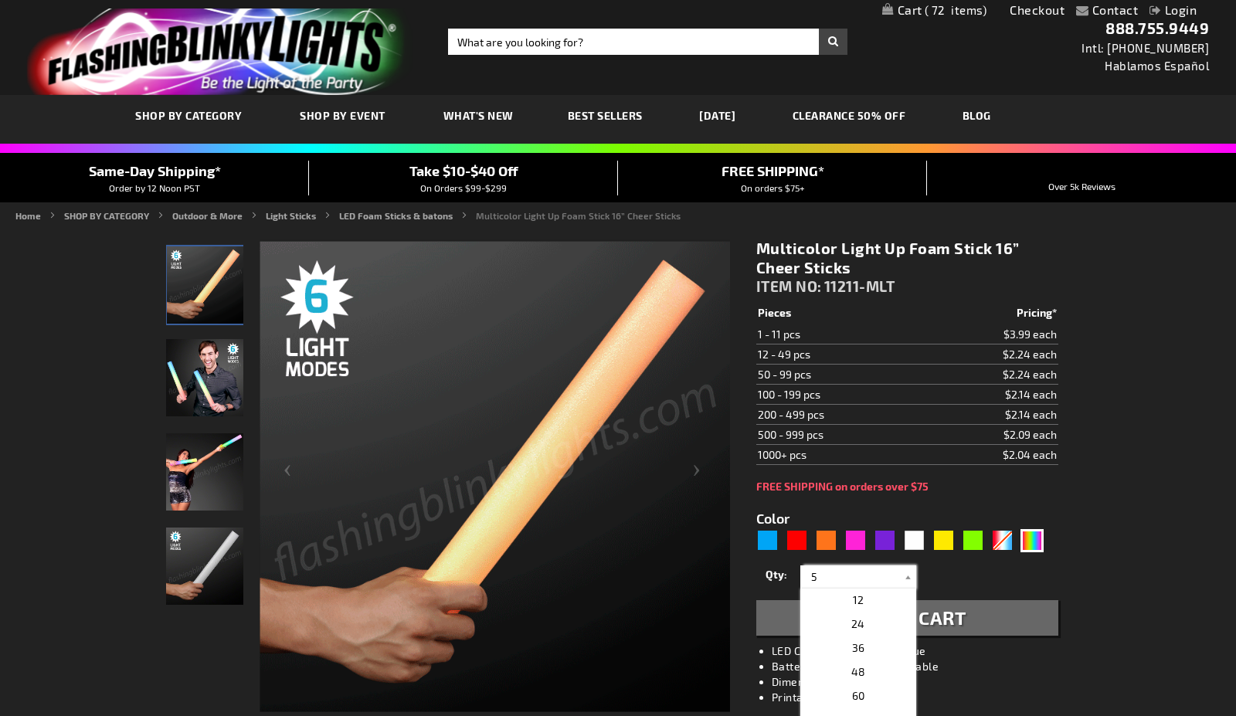
scroll to position [0, 0]
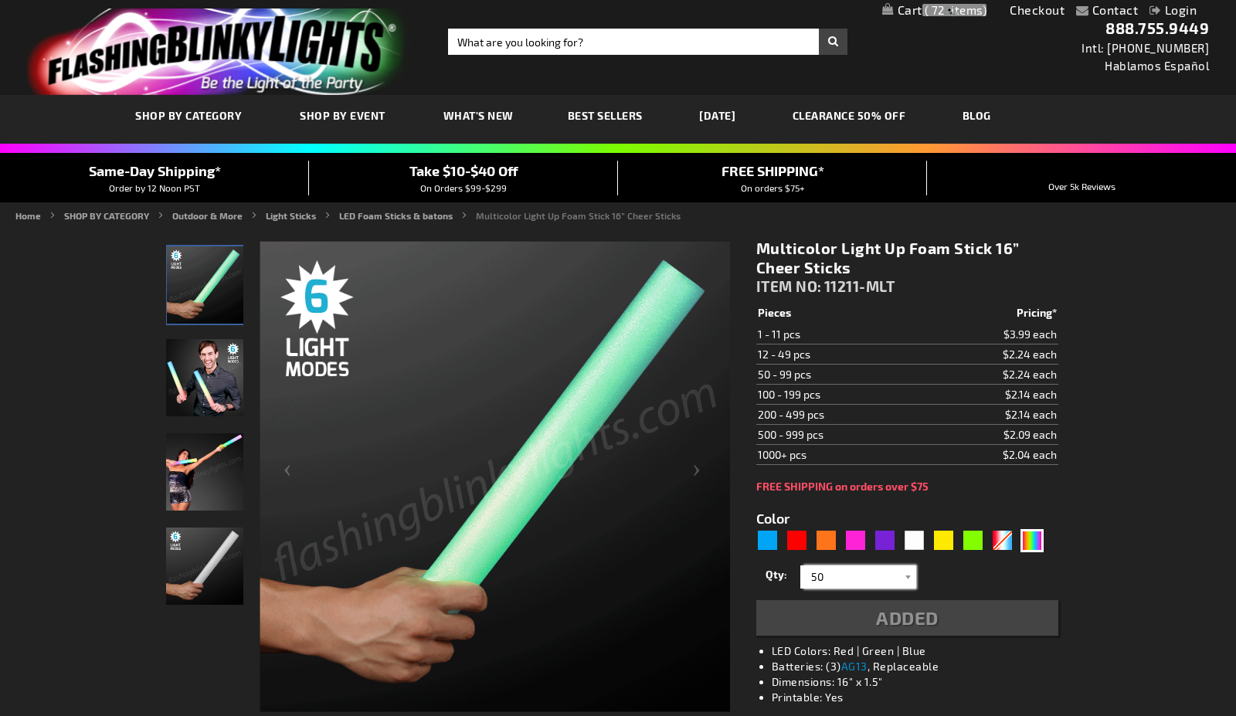
type input "50"
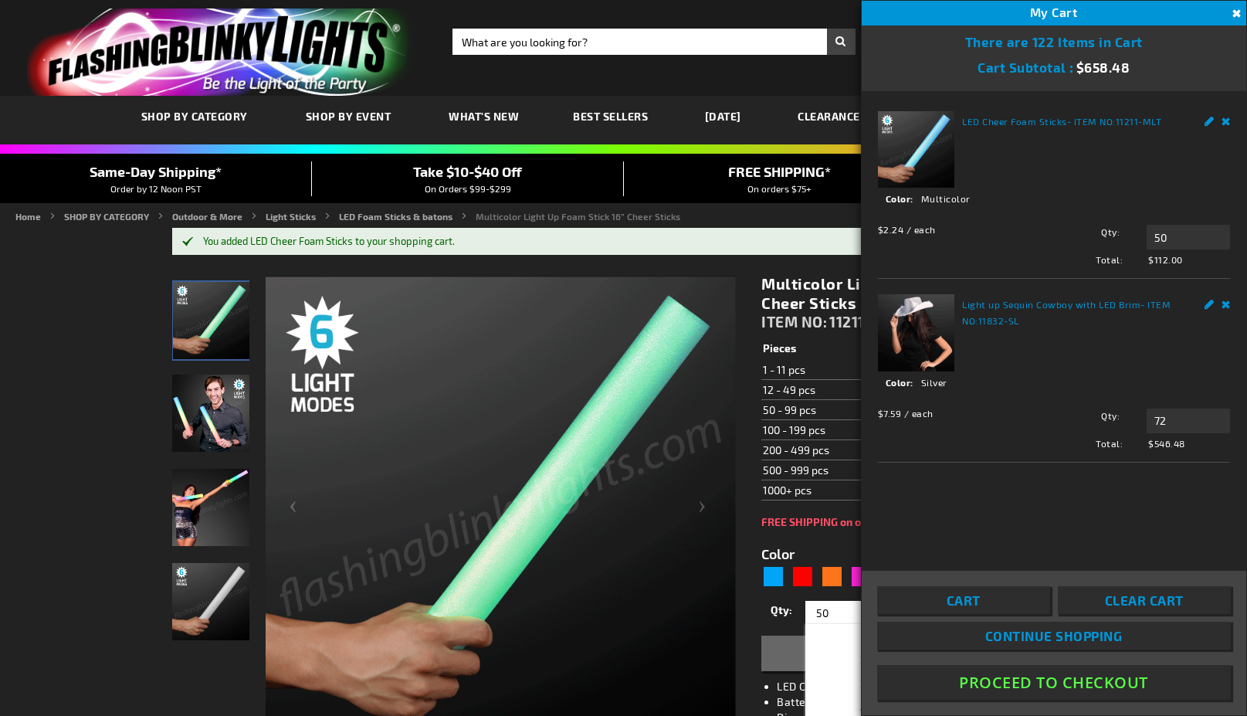
click at [1060, 680] on button "Proceed To Checkout" at bounding box center [1054, 682] width 354 height 35
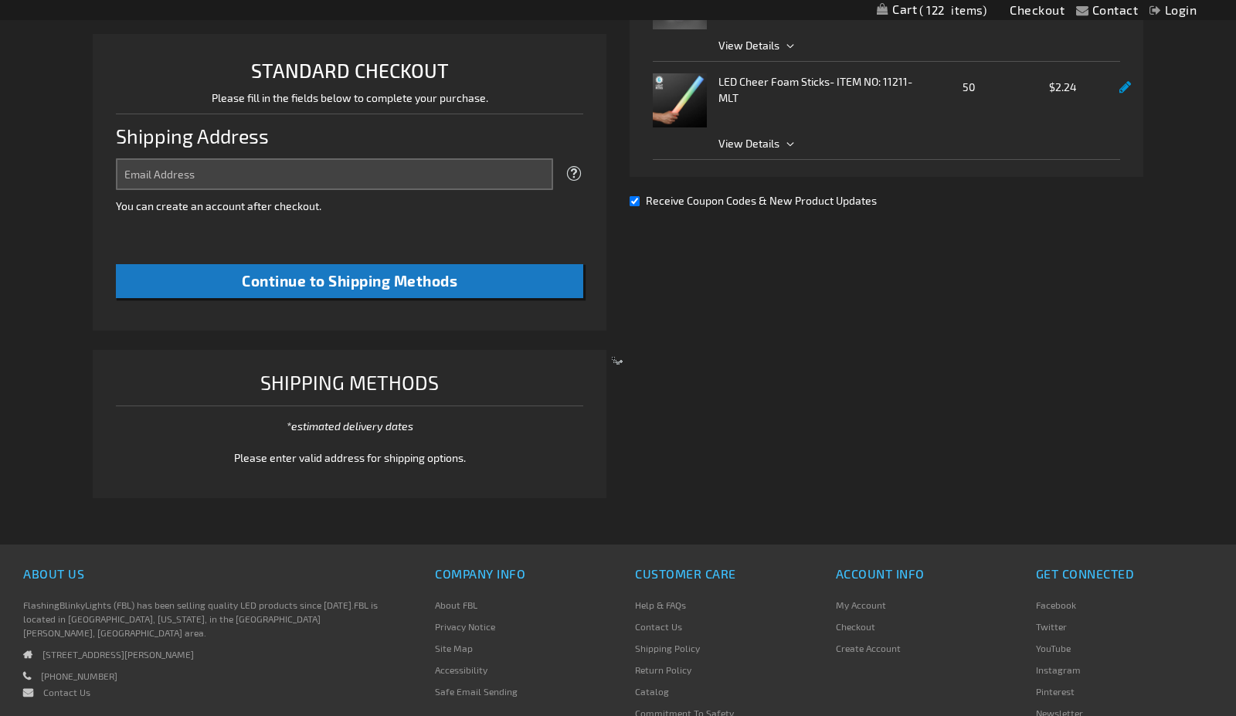
scroll to position [395, 0]
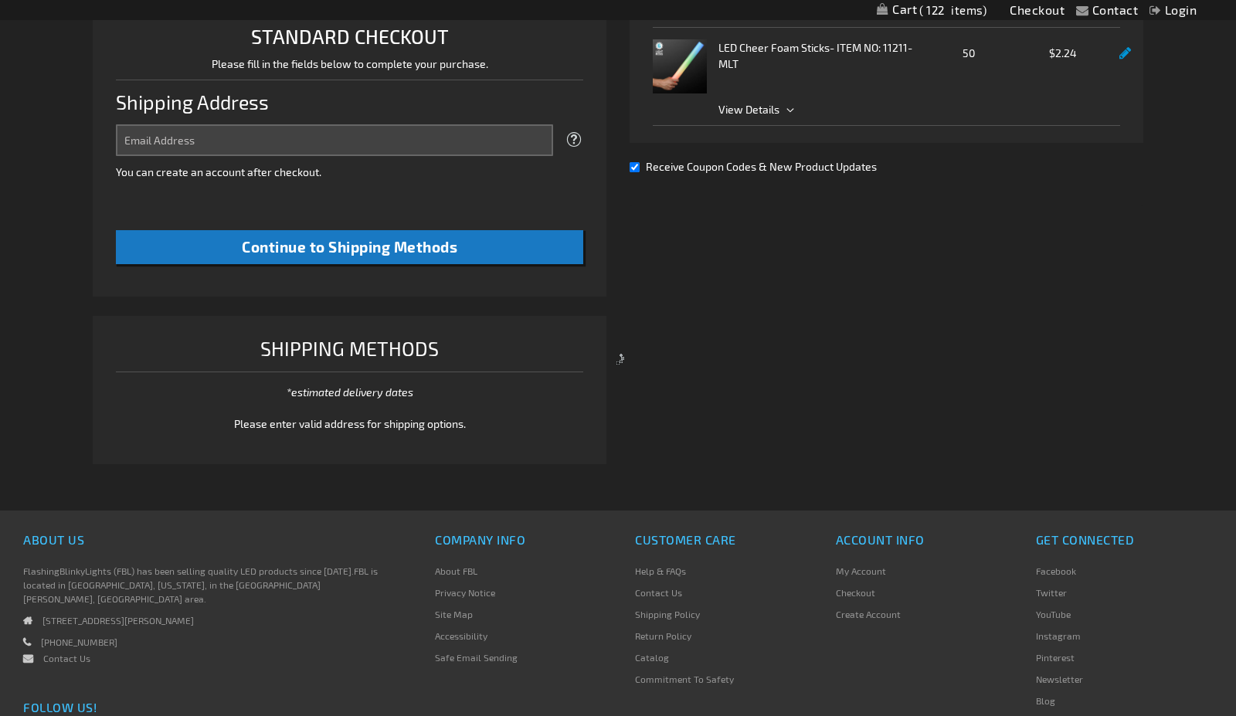
select select "US"
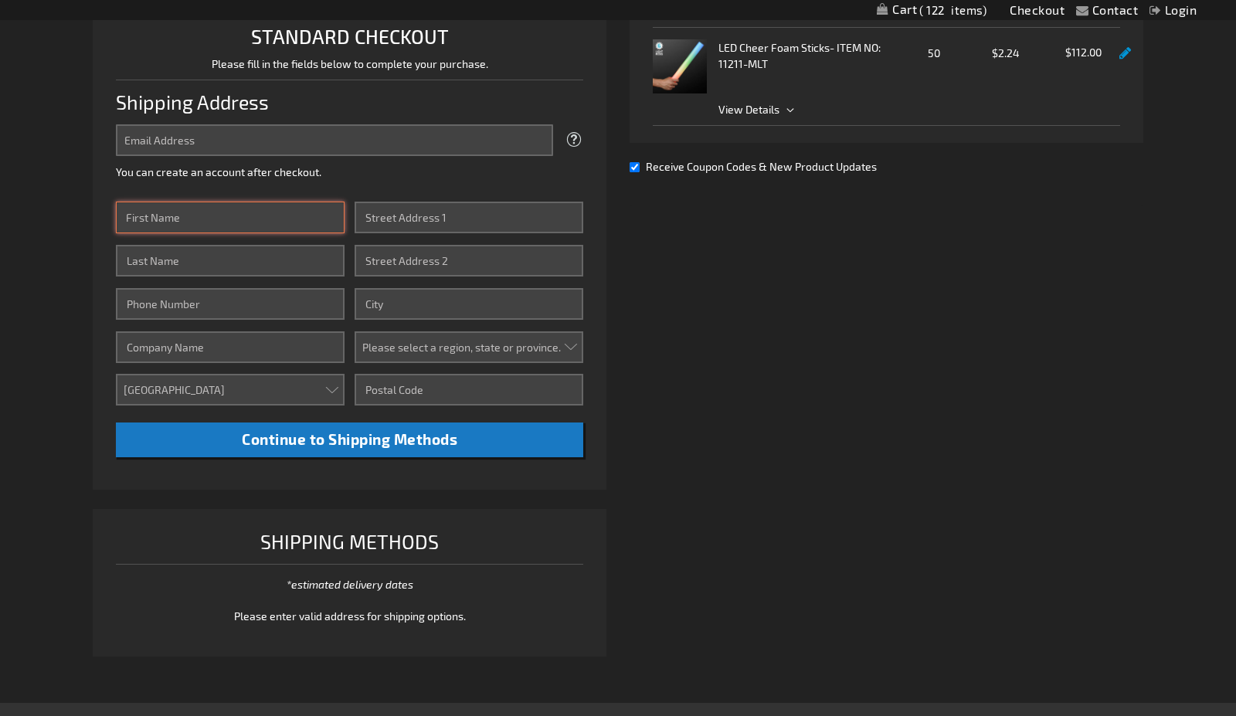
click at [173, 227] on input "First Name" at bounding box center [230, 218] width 229 height 32
type input "Suzy"
click at [137, 263] on input "Last Name" at bounding box center [230, 261] width 229 height 32
type input "[PERSON_NAME]"
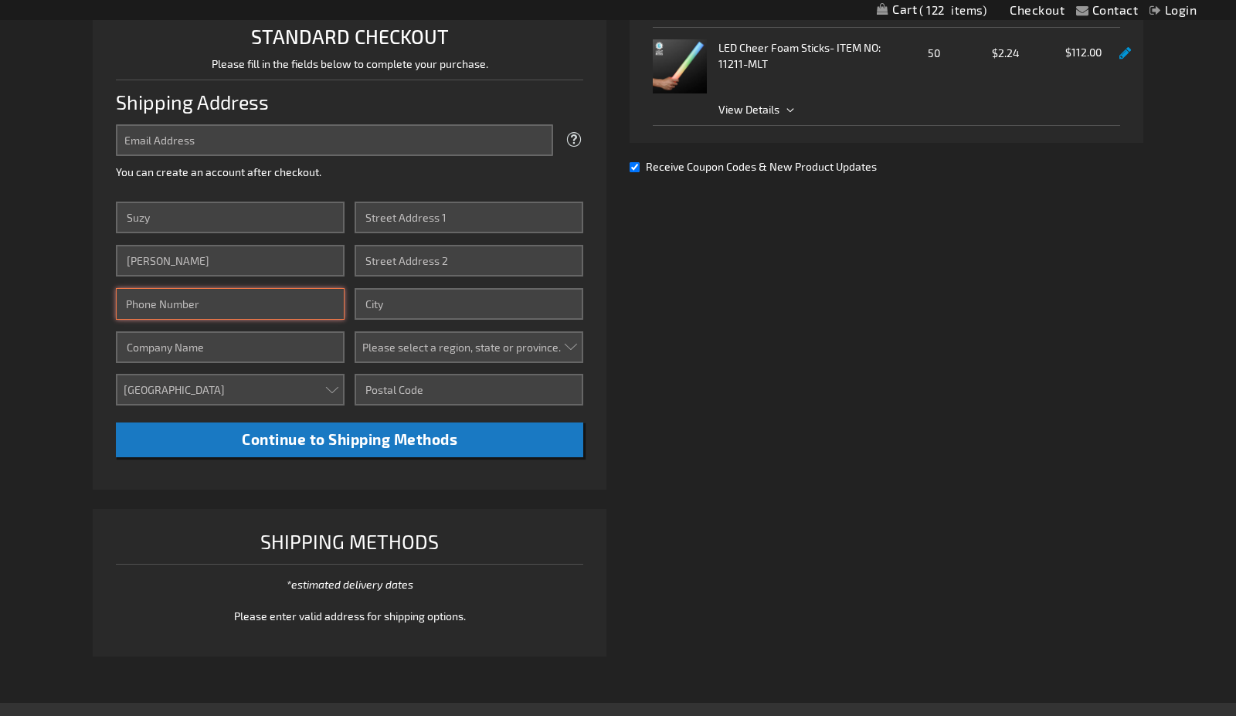
click at [159, 301] on input "Phone Number" at bounding box center [230, 304] width 229 height 32
type input "2514016837"
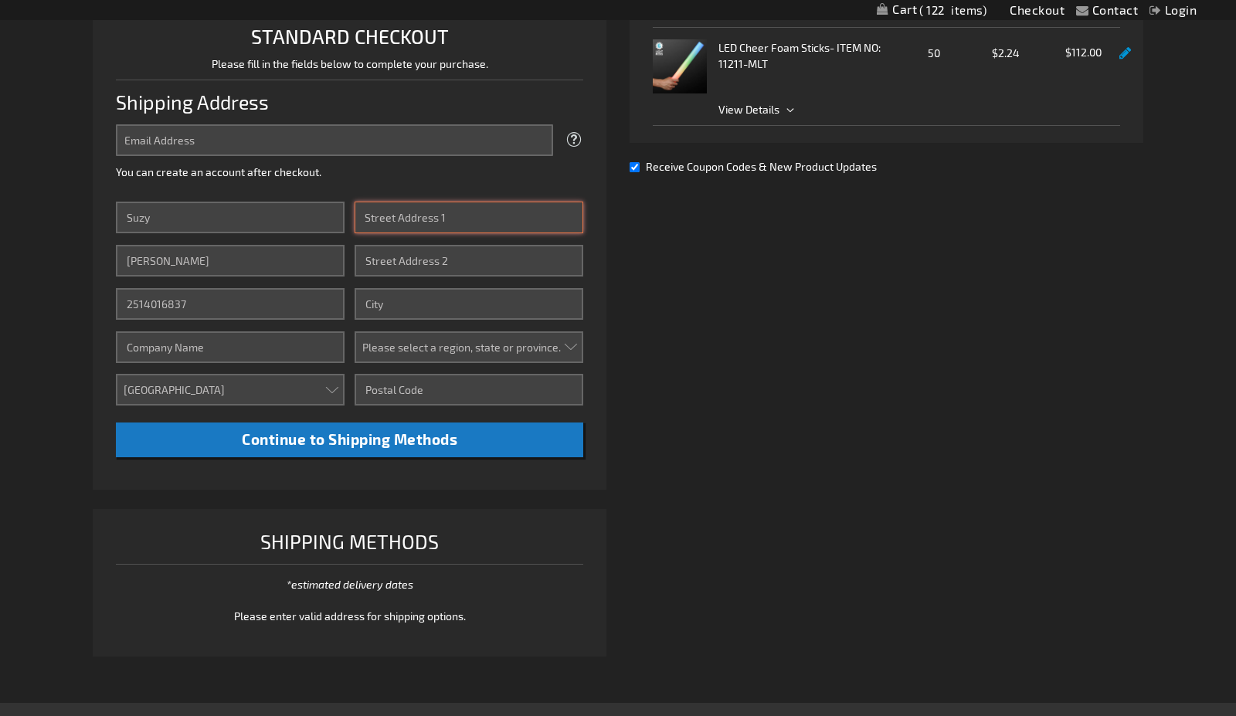
type input "[STREET_ADDRESS]"
type input "#769"
type input "point clear"
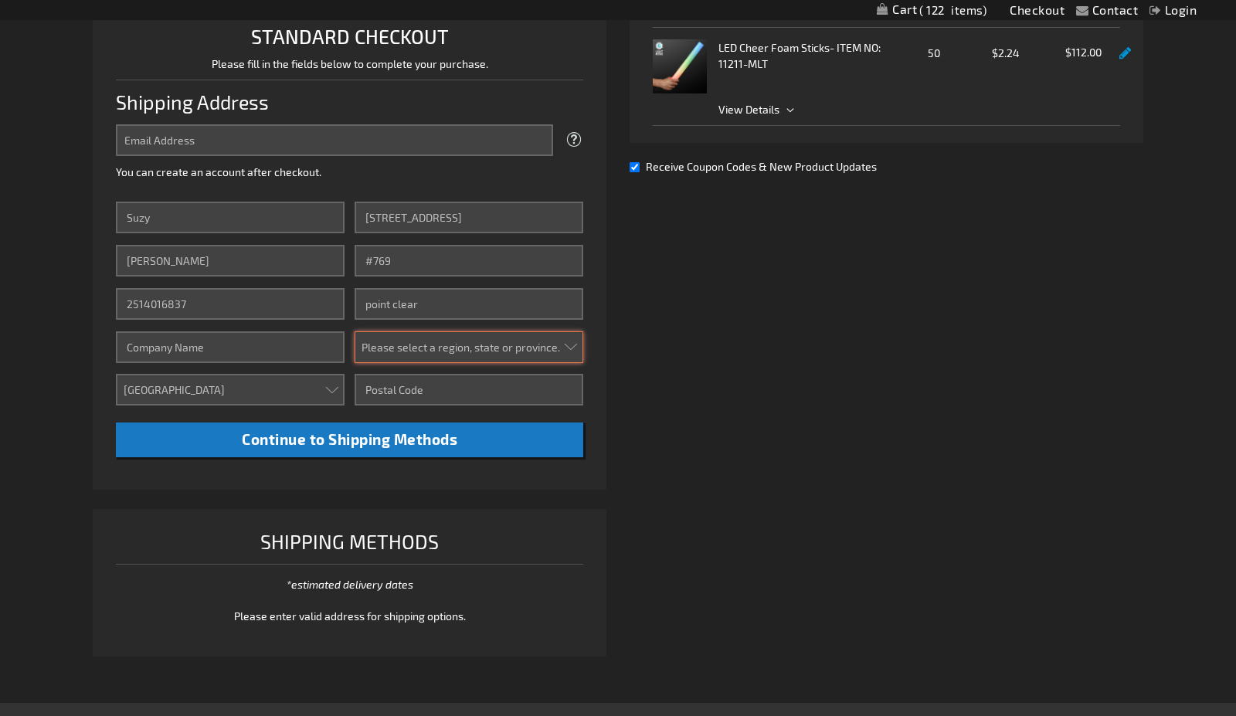
select select "1"
type input "36564"
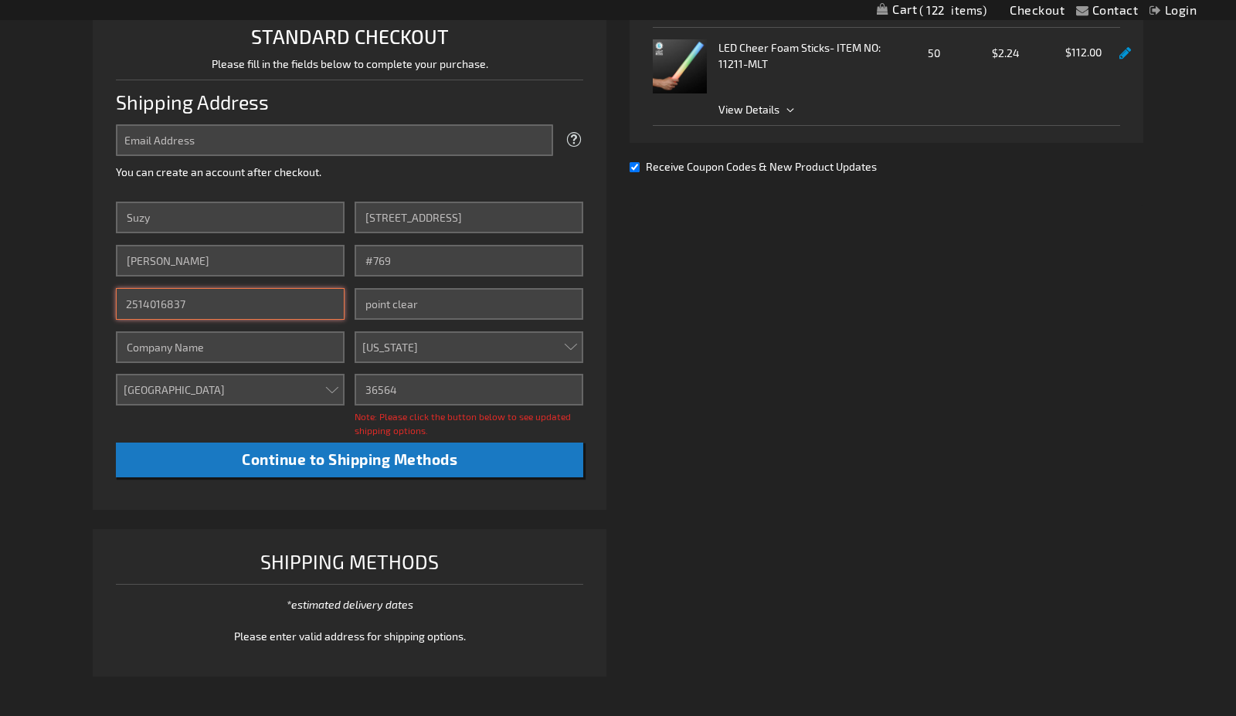
type input "2514016837"
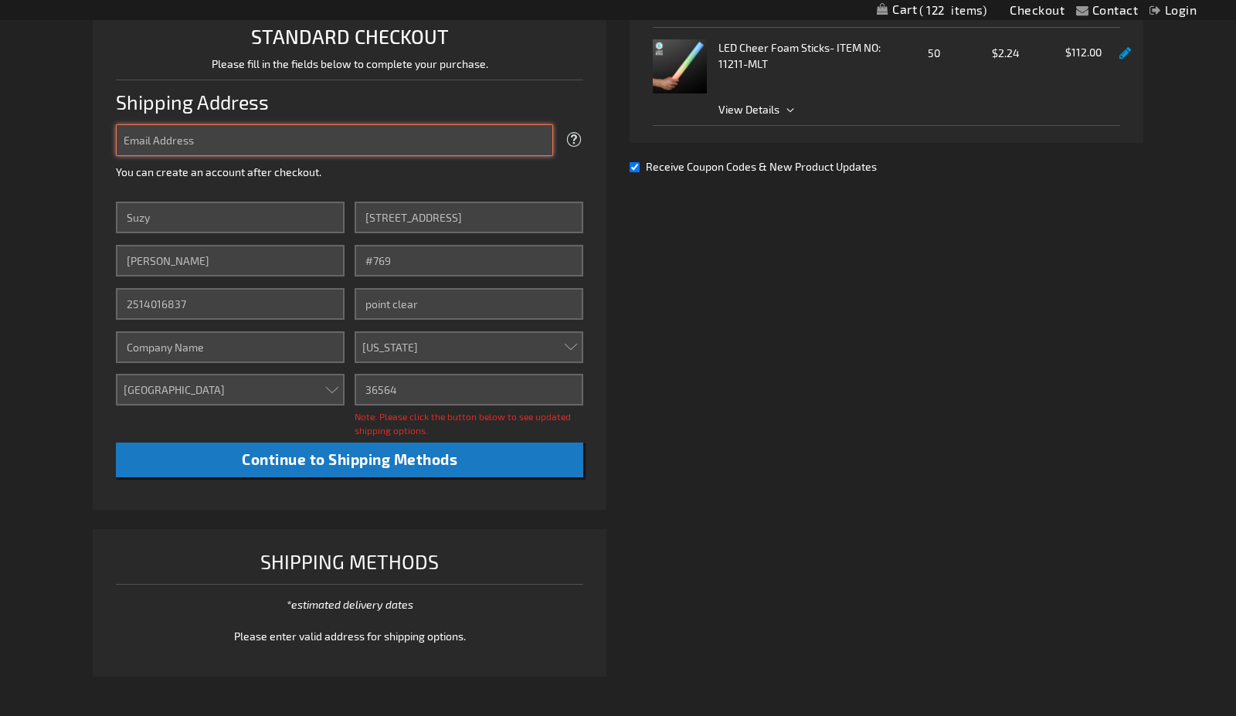
click at [258, 146] on input "Email Address" at bounding box center [334, 140] width 437 height 32
type input "[EMAIL_ADDRESS][DOMAIN_NAME]"
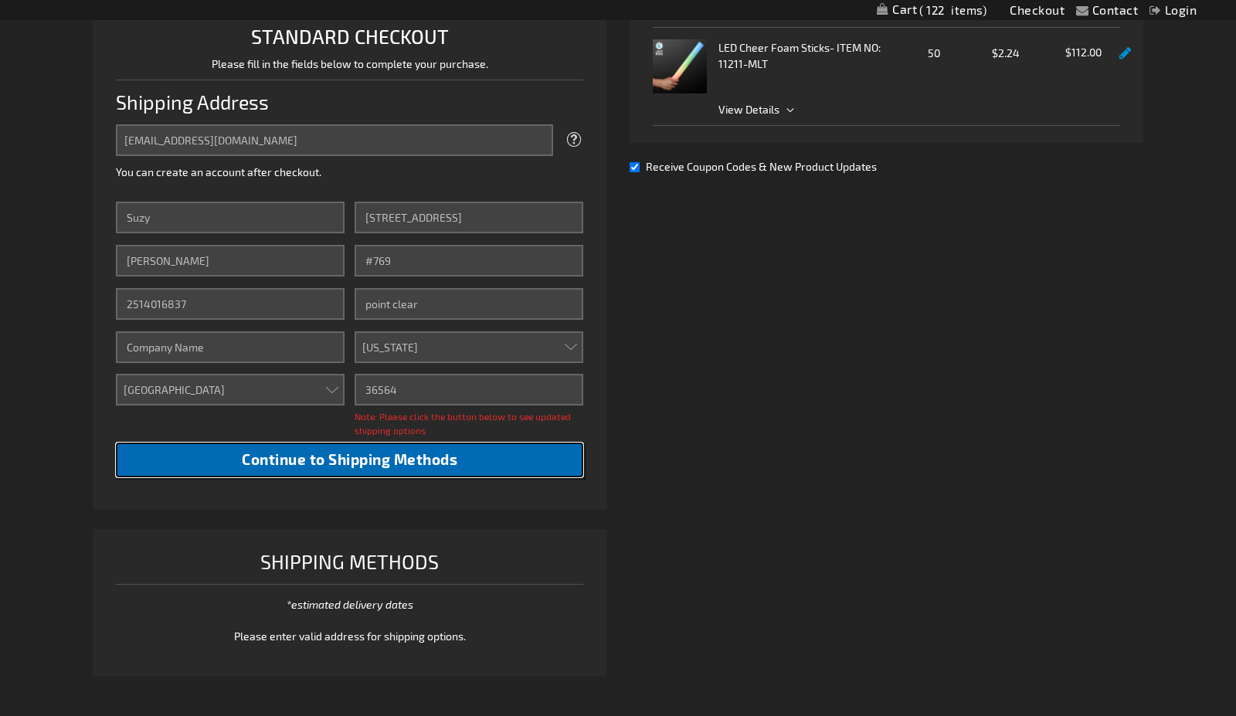
click at [364, 462] on span "Continue to Shipping Methods" at bounding box center [349, 459] width 215 height 18
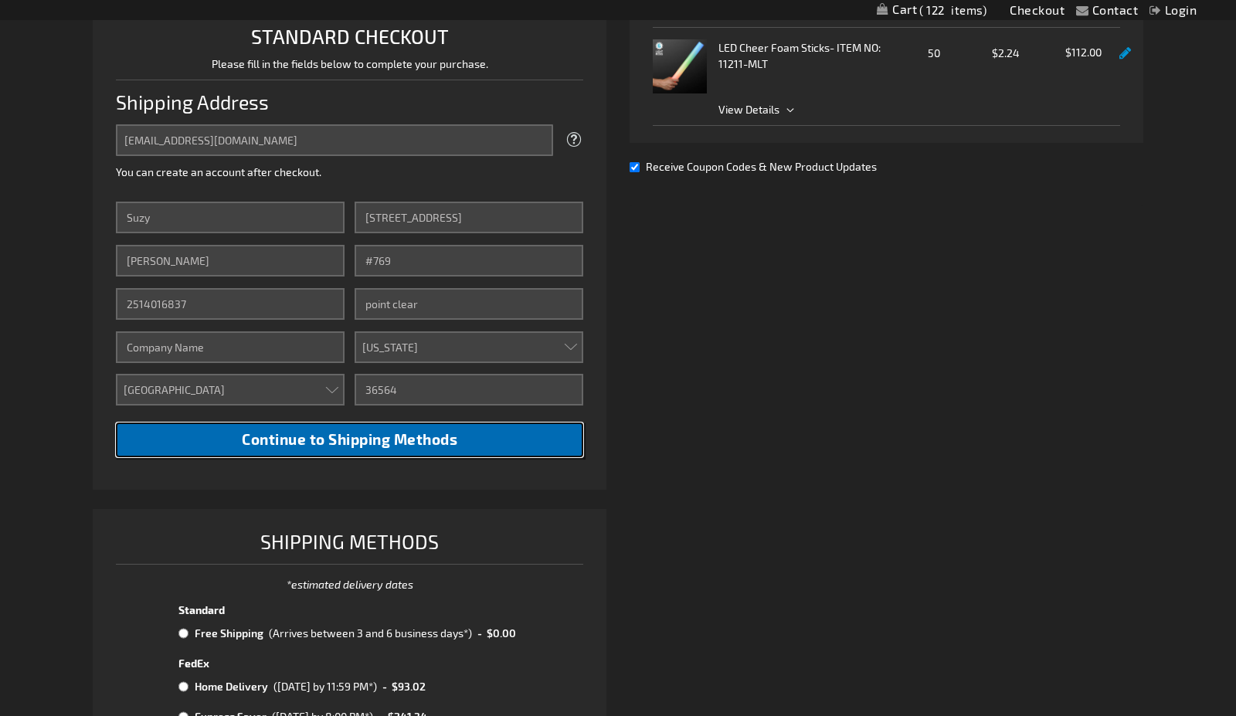
click at [348, 441] on span "Continue to Shipping Methods" at bounding box center [349, 439] width 215 height 18
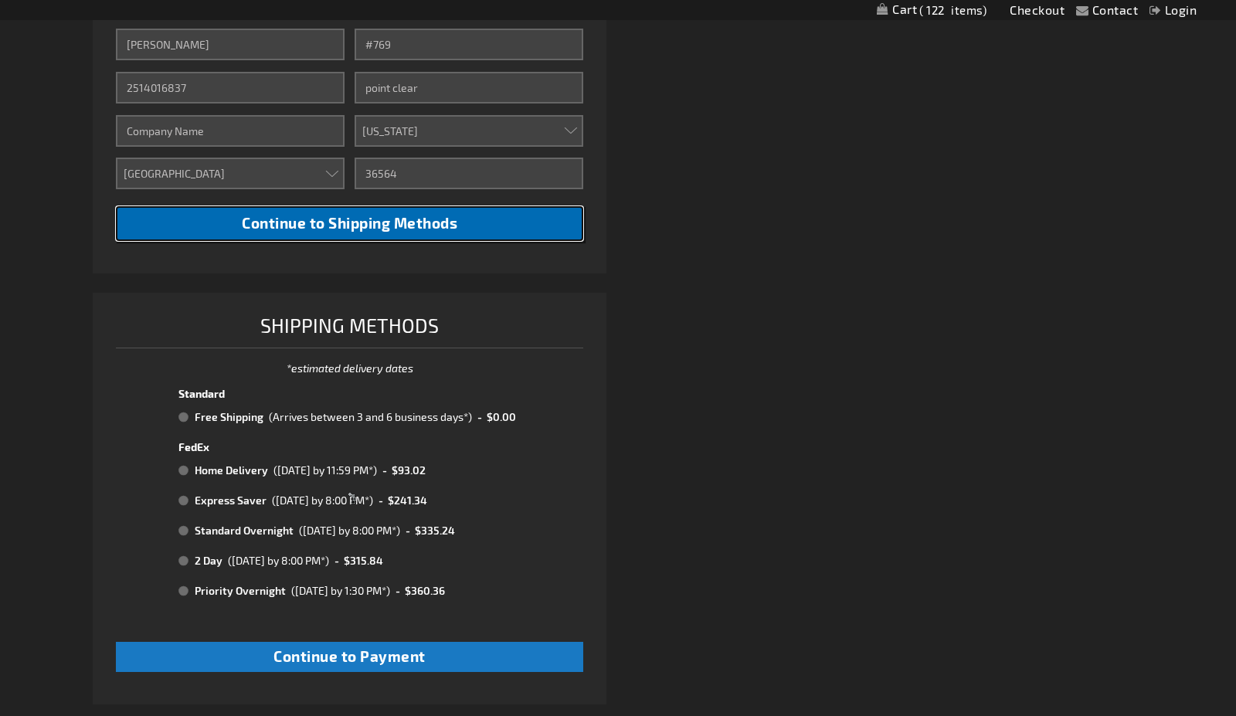
scroll to position [627, 0]
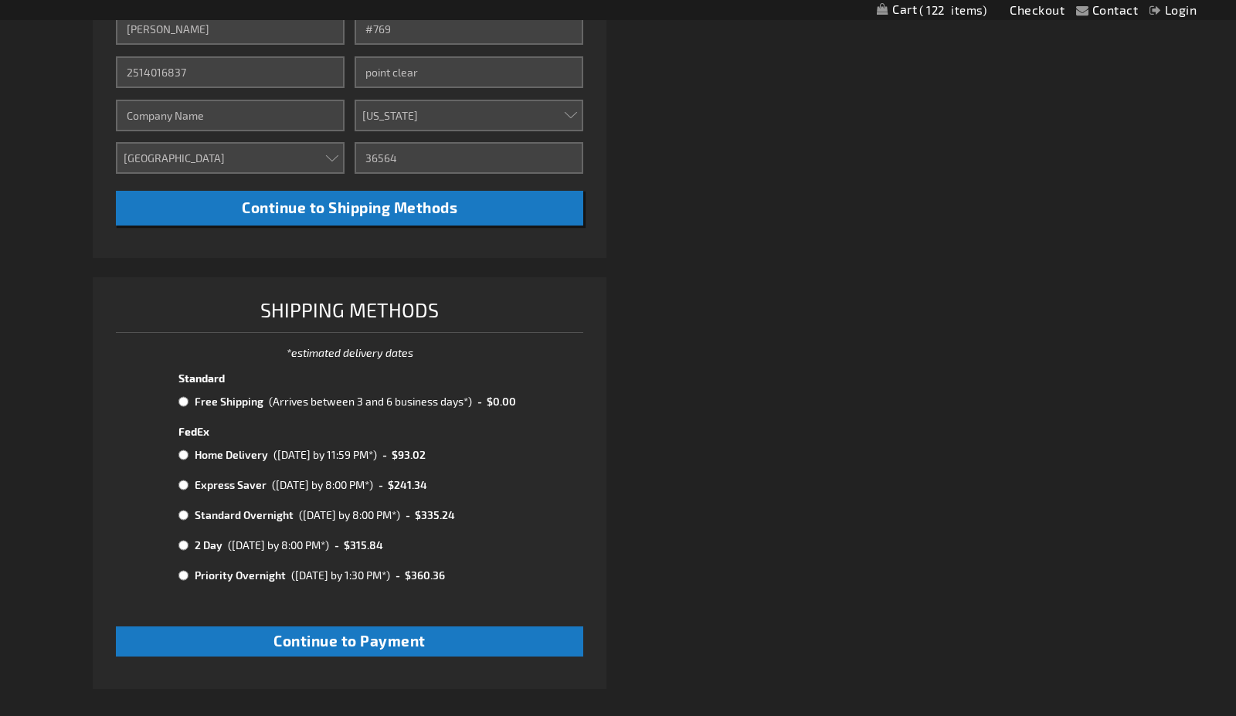
drag, startPoint x: 181, startPoint y: 400, endPoint x: 196, endPoint y: 430, distance: 33.9
click at [182, 401] on input "radio" at bounding box center [183, 401] width 10 height 12
radio input "true"
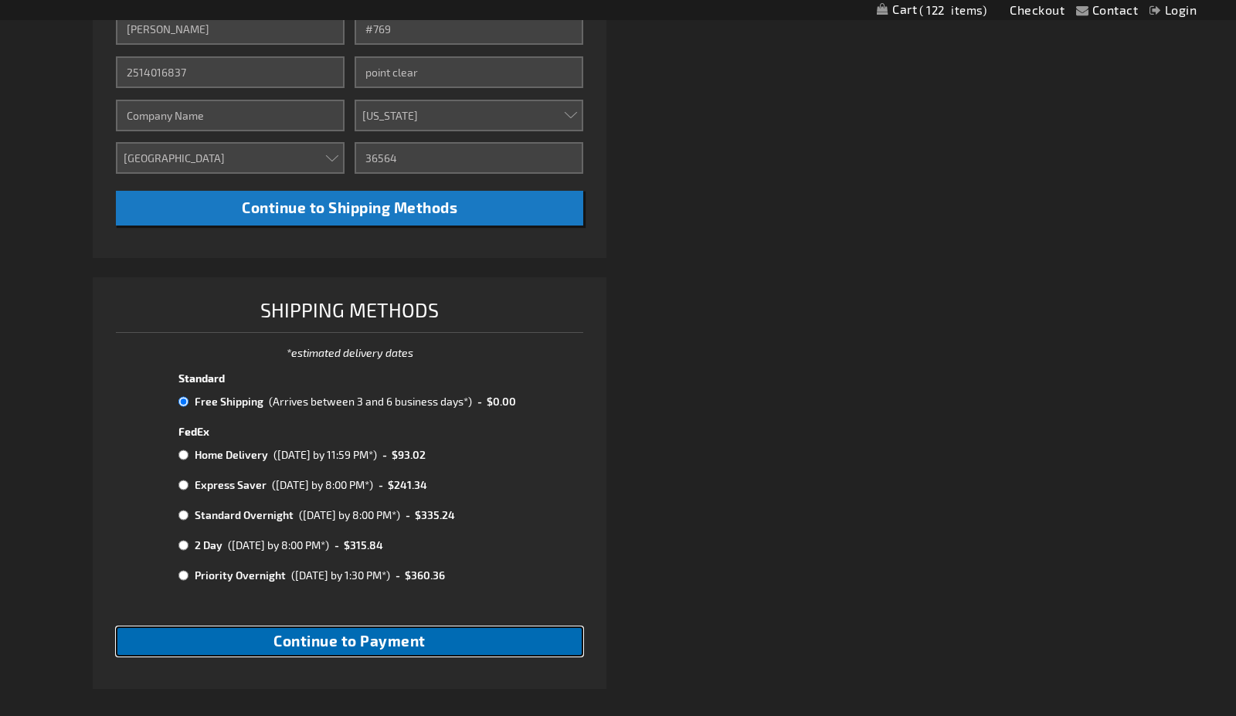
click at [365, 636] on span "Continue to Payment" at bounding box center [349, 641] width 152 height 18
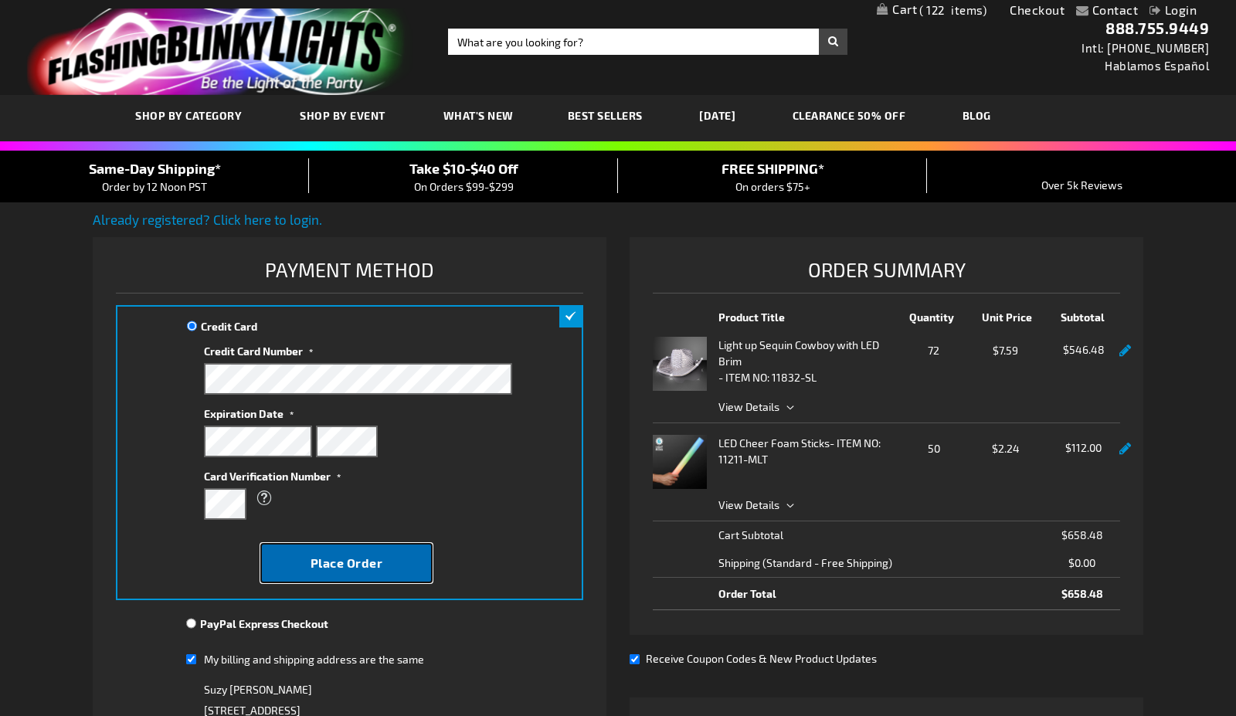
click at [353, 567] on span "Place Order" at bounding box center [346, 562] width 73 height 15
